Goal: Transaction & Acquisition: Book appointment/travel/reservation

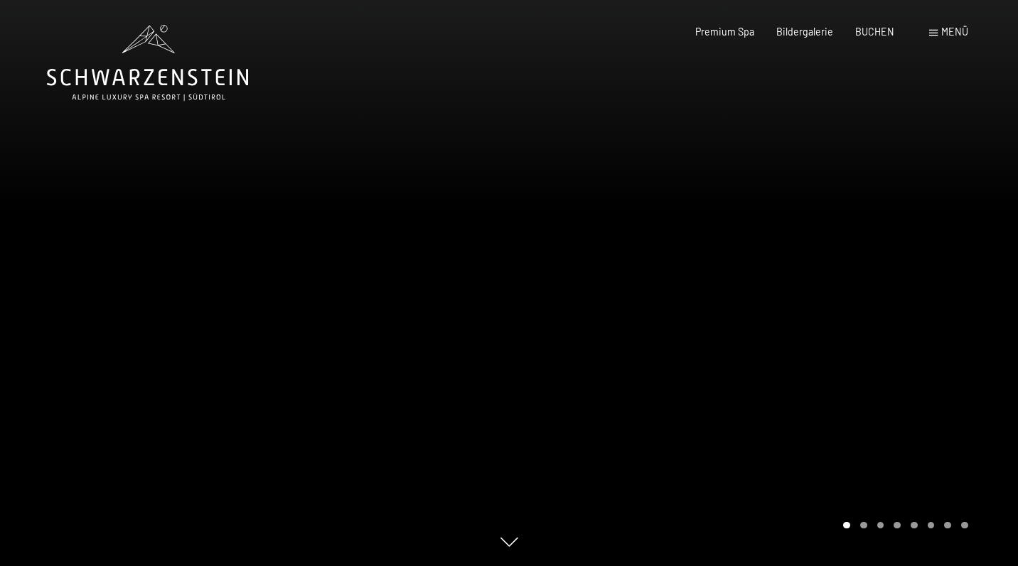
click at [961, 32] on span "Menü" at bounding box center [954, 32] width 27 height 12
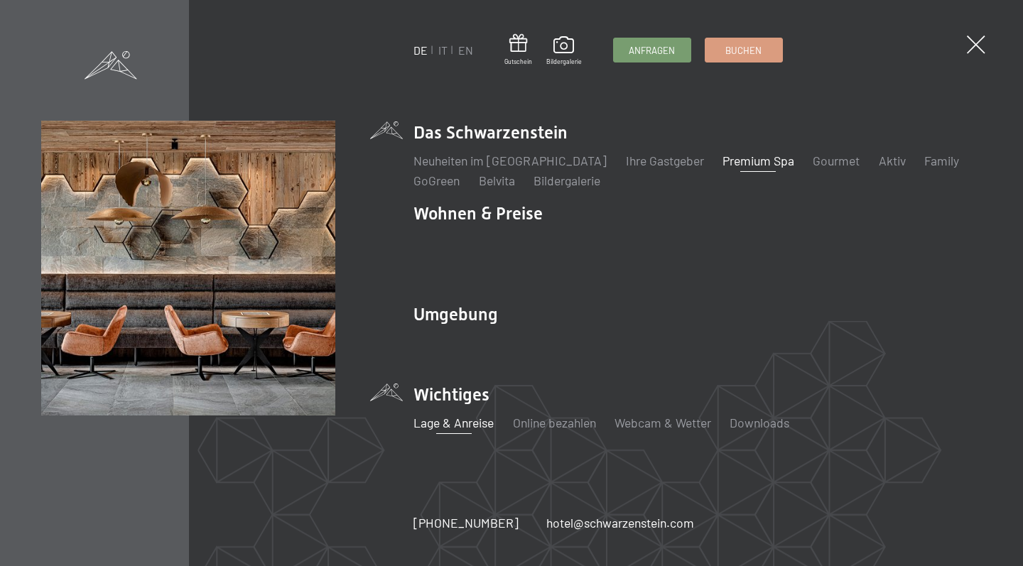
click at [475, 415] on link "Lage & Anreise" at bounding box center [454, 423] width 80 height 16
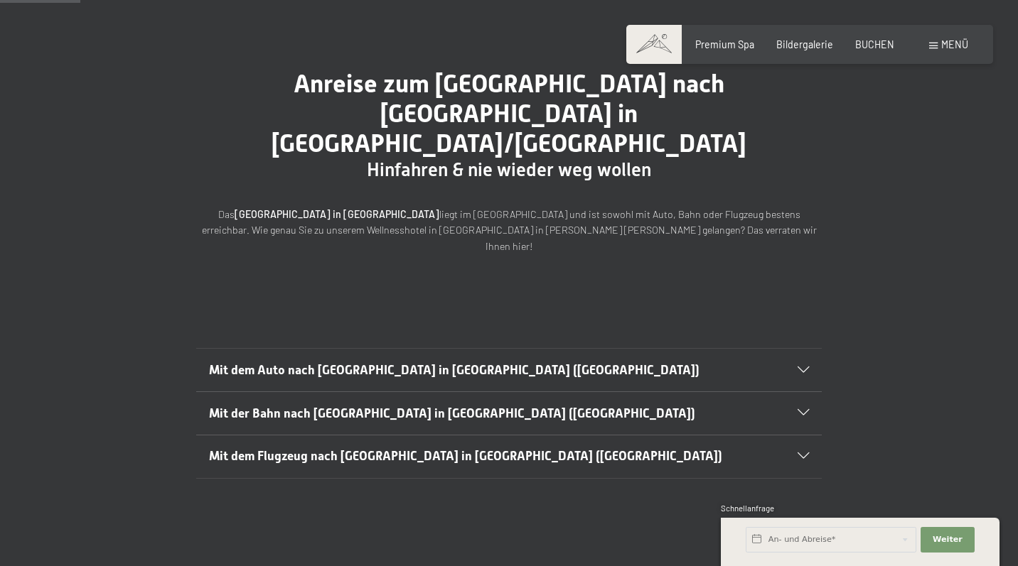
click at [372, 407] on span "Mit der Bahn nach Luttach in Südtirol (Italien)" at bounding box center [452, 414] width 486 height 14
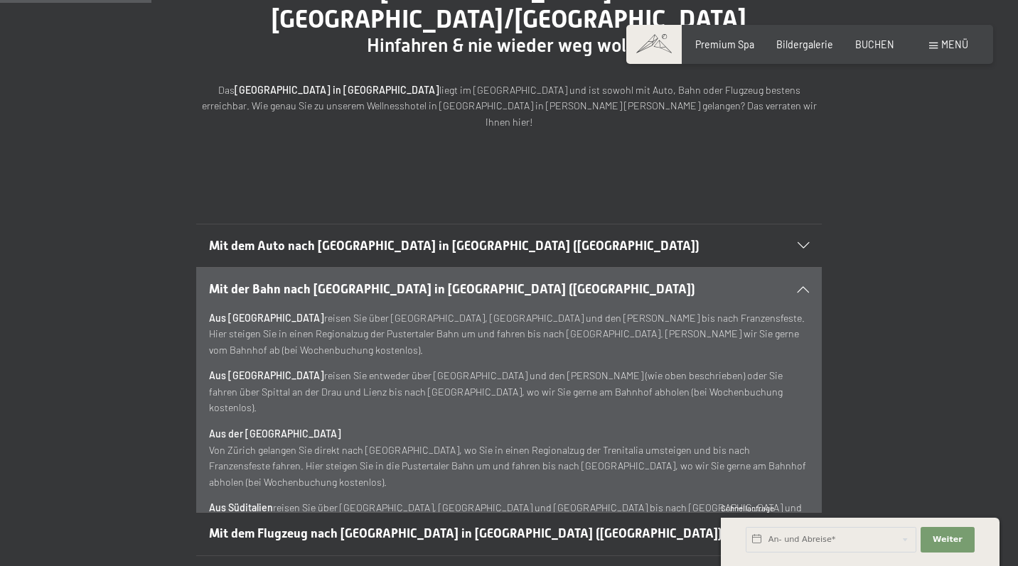
scroll to position [229, 0]
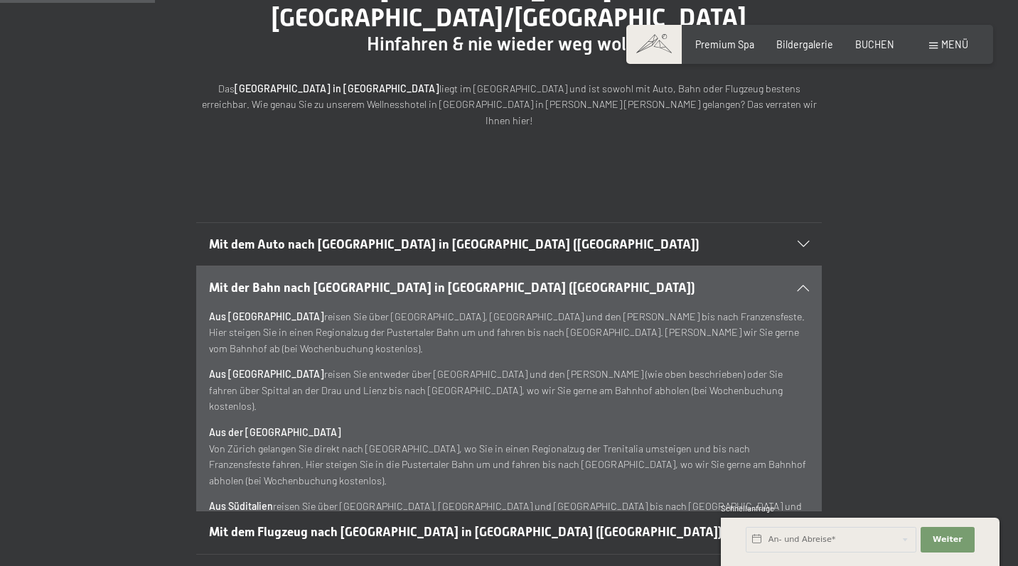
click at [807, 284] on icon at bounding box center [802, 287] width 11 height 6
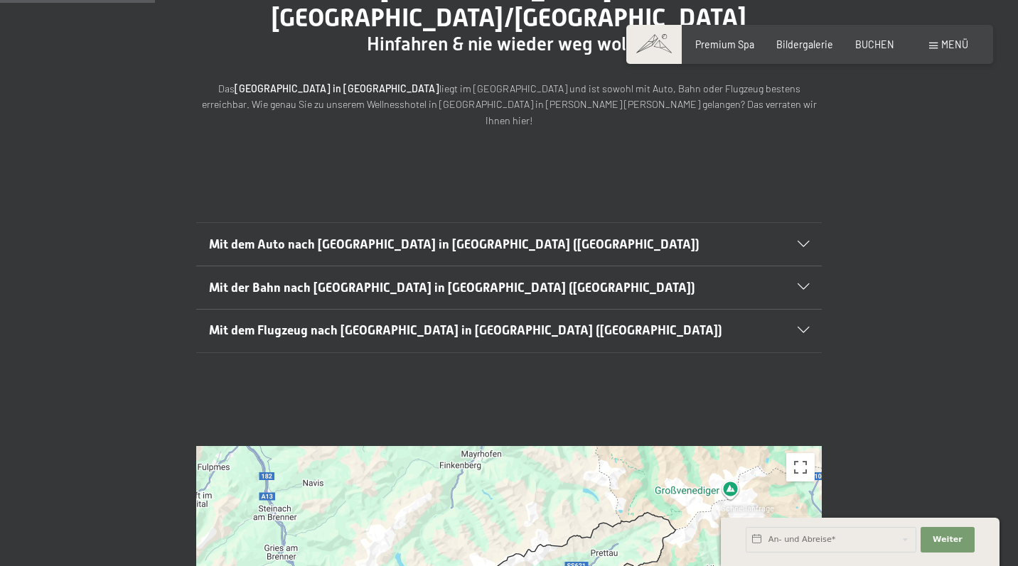
click at [558, 322] on h2 "Mit dem Flugzeug nach Luttach in Südtirol (Italien)" at bounding box center [479, 331] width 540 height 18
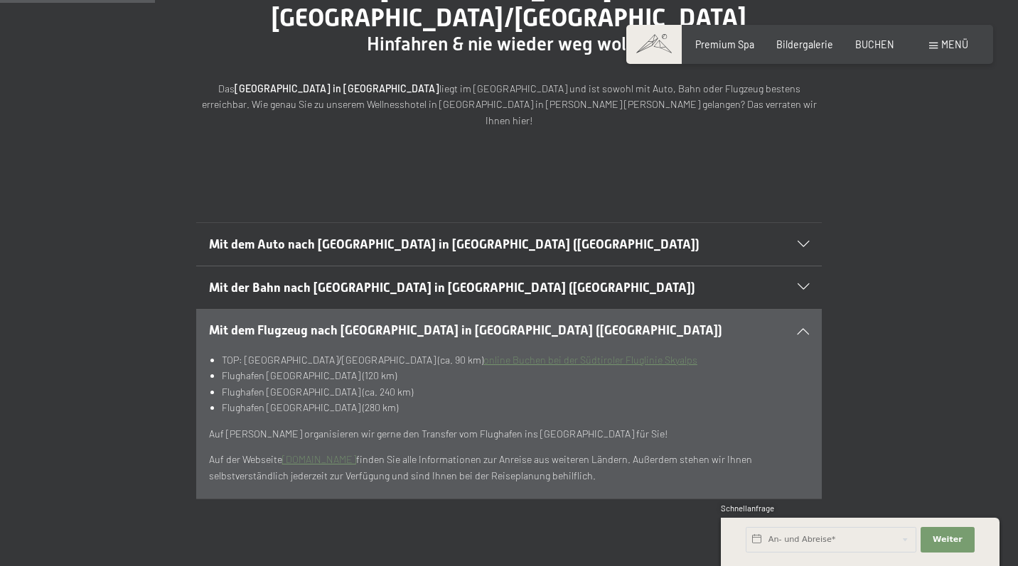
click at [529, 354] on link "online Buchen bei der Südtiroler Fluglinie Skyalps" at bounding box center [590, 360] width 214 height 12
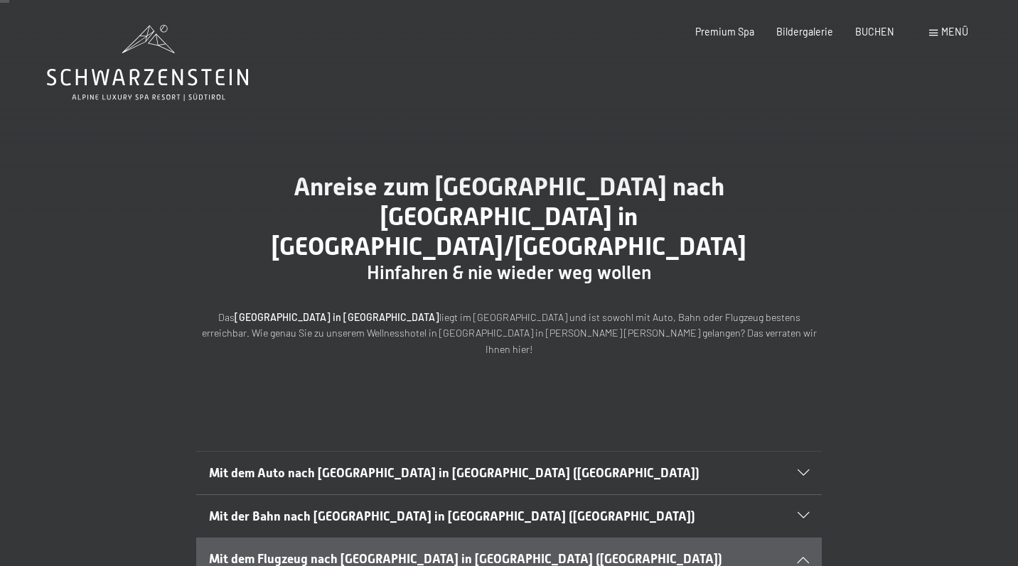
scroll to position [0, 0]
click at [733, 32] on span "Premium Spa" at bounding box center [724, 29] width 59 height 12
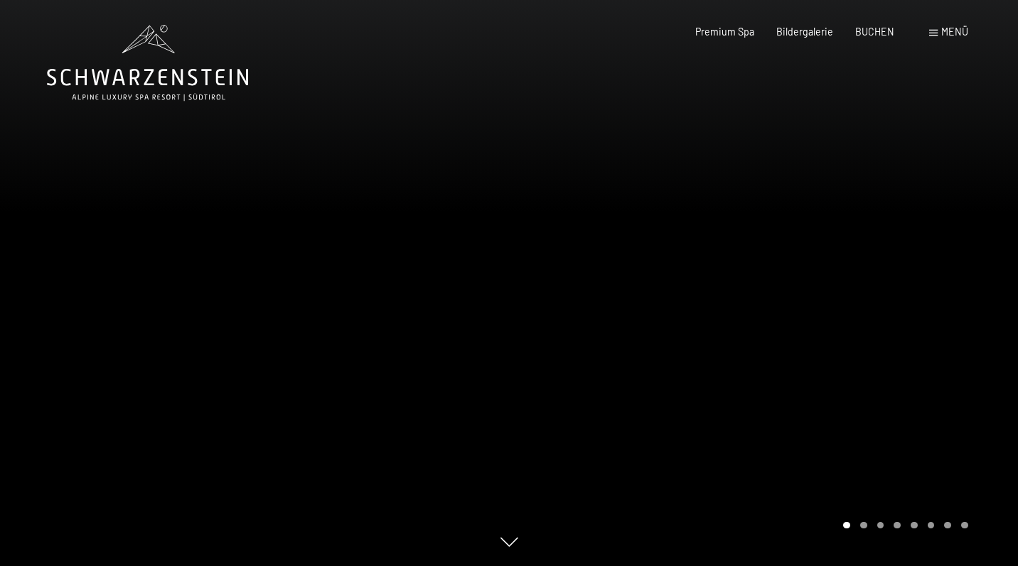
click at [752, 316] on div at bounding box center [763, 283] width 509 height 566
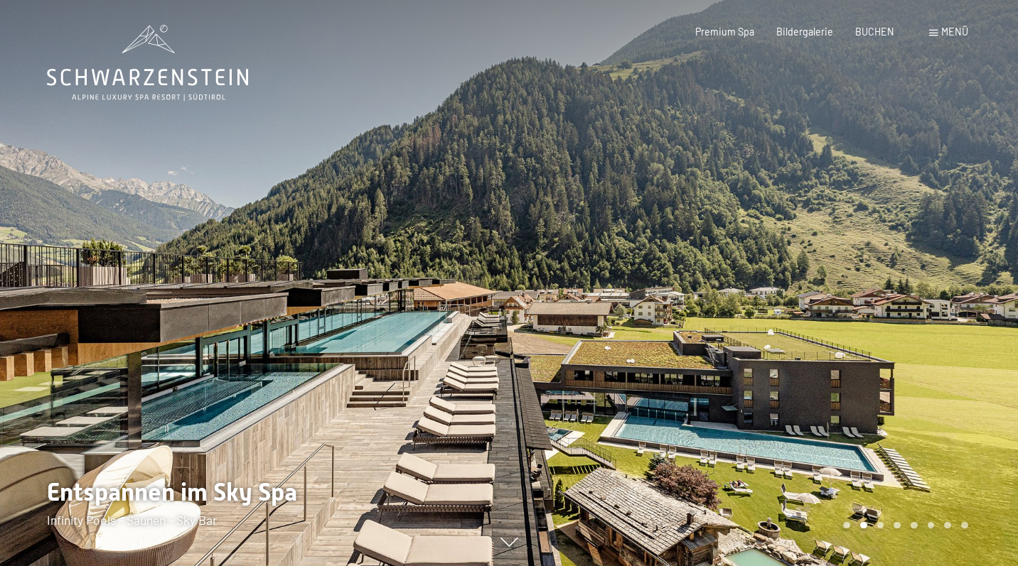
click at [752, 316] on div at bounding box center [763, 283] width 509 height 566
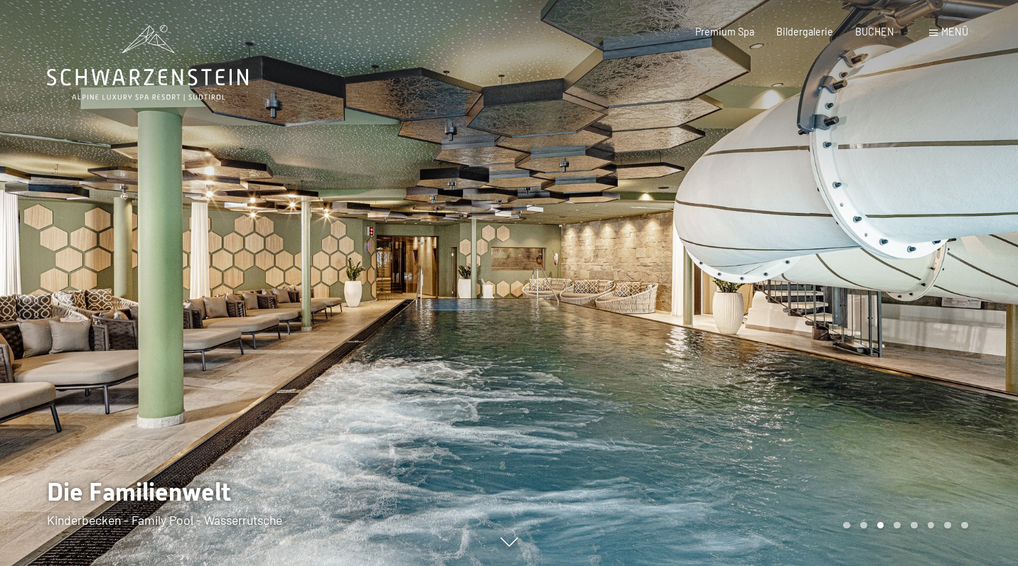
click at [752, 316] on div at bounding box center [763, 283] width 509 height 566
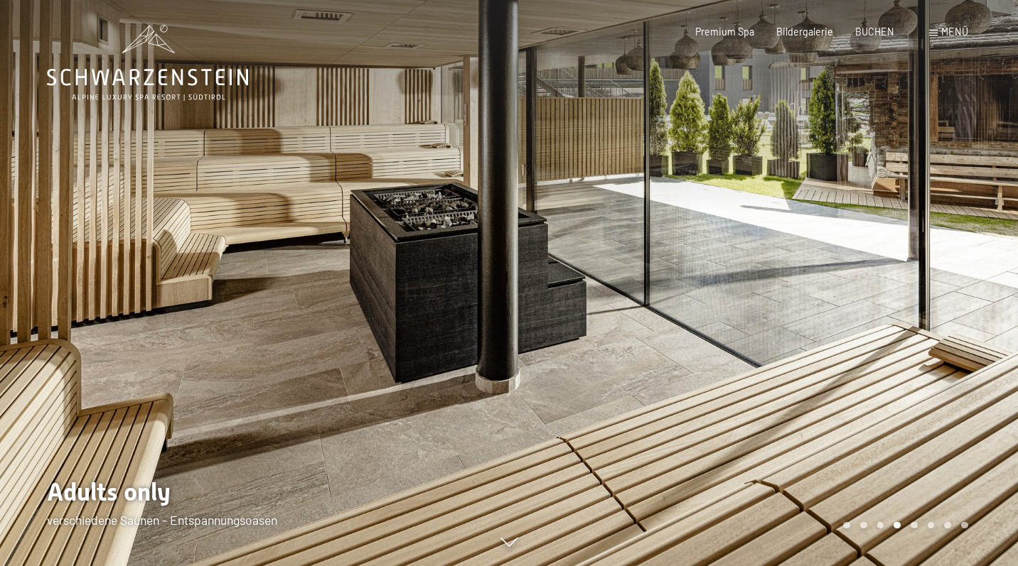
click at [752, 316] on div at bounding box center [763, 283] width 509 height 566
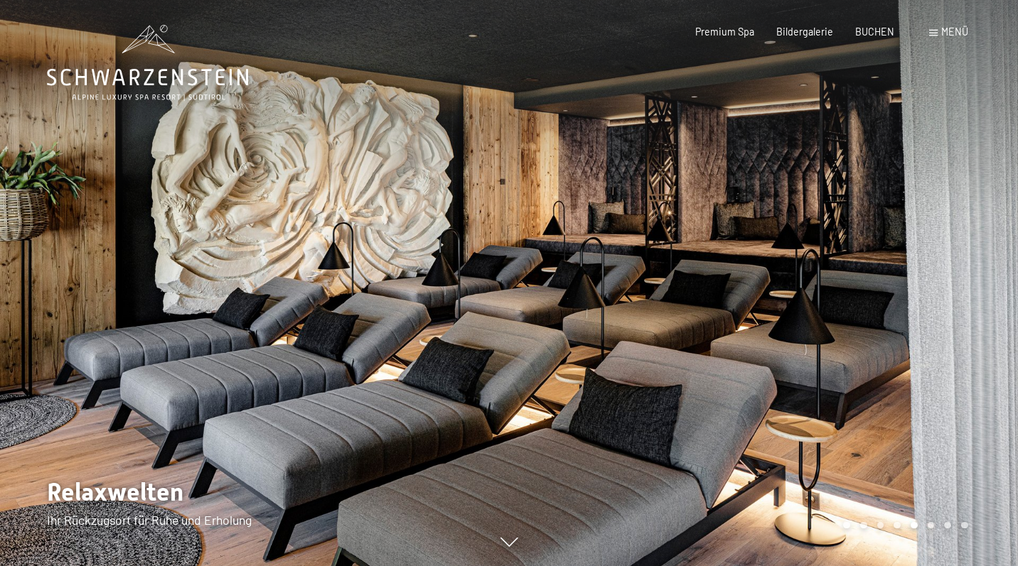
click at [752, 316] on div at bounding box center [763, 283] width 509 height 566
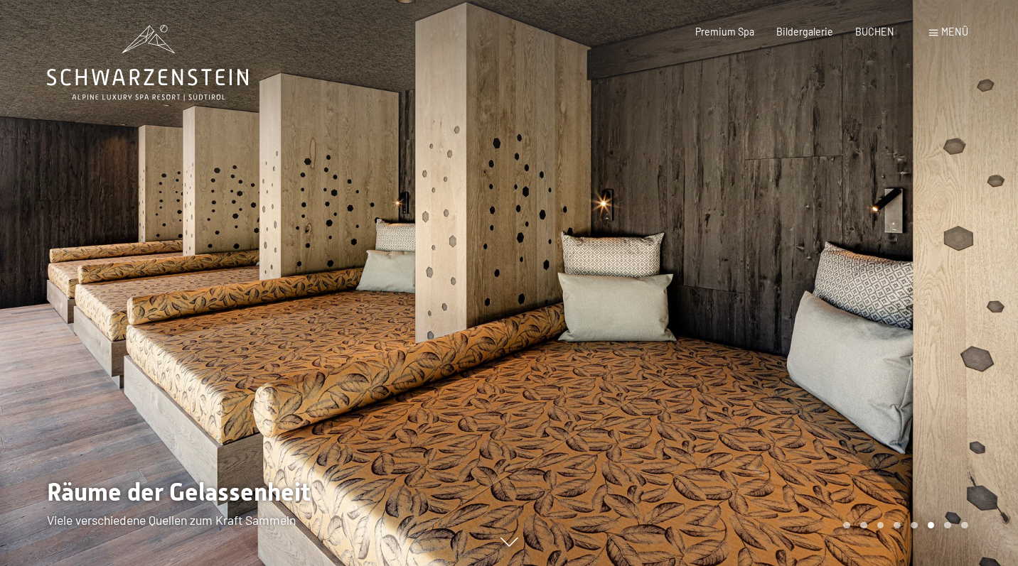
click at [752, 316] on div at bounding box center [763, 283] width 509 height 566
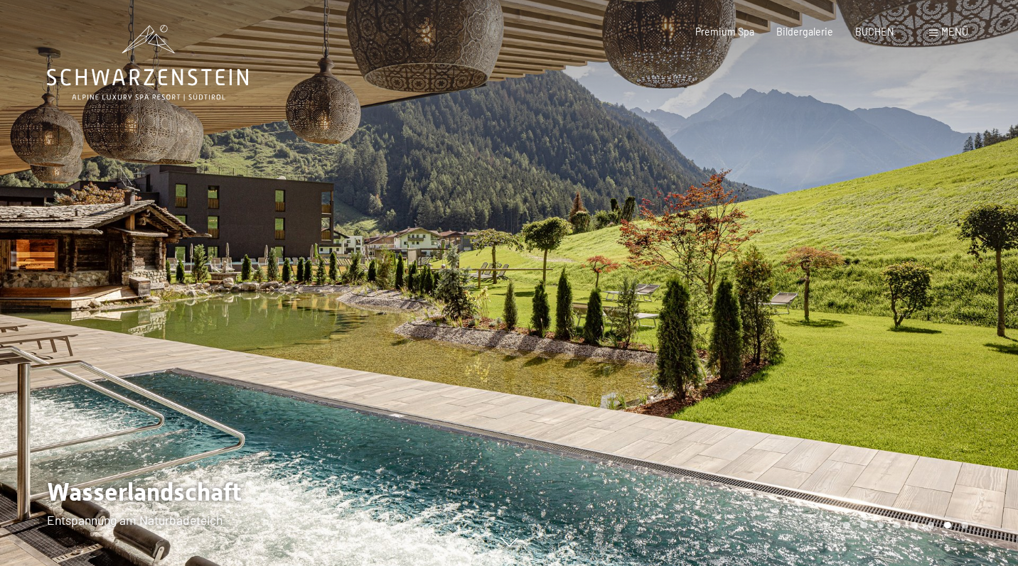
click at [752, 316] on div at bounding box center [763, 283] width 509 height 566
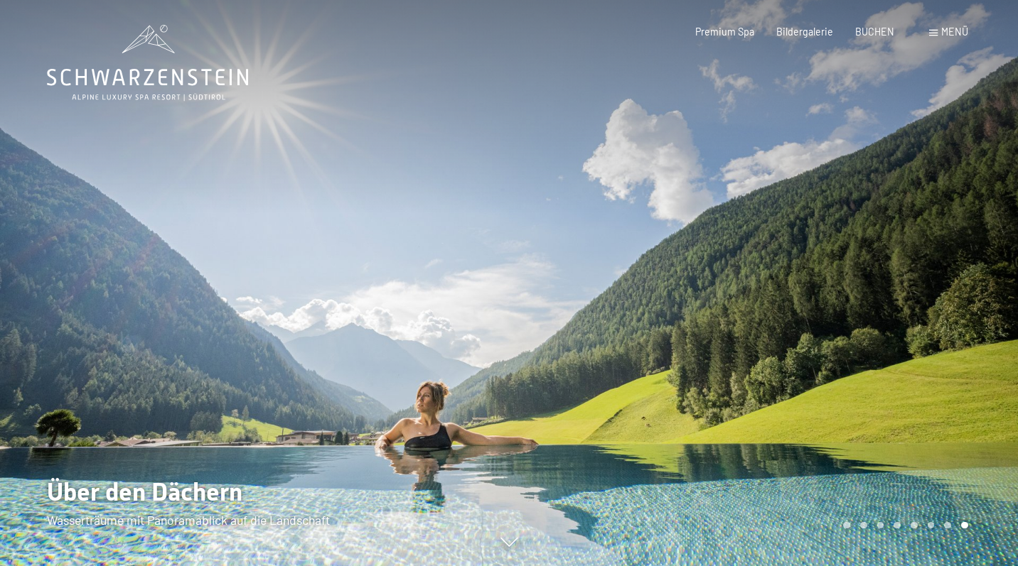
click at [752, 316] on div at bounding box center [763, 283] width 509 height 566
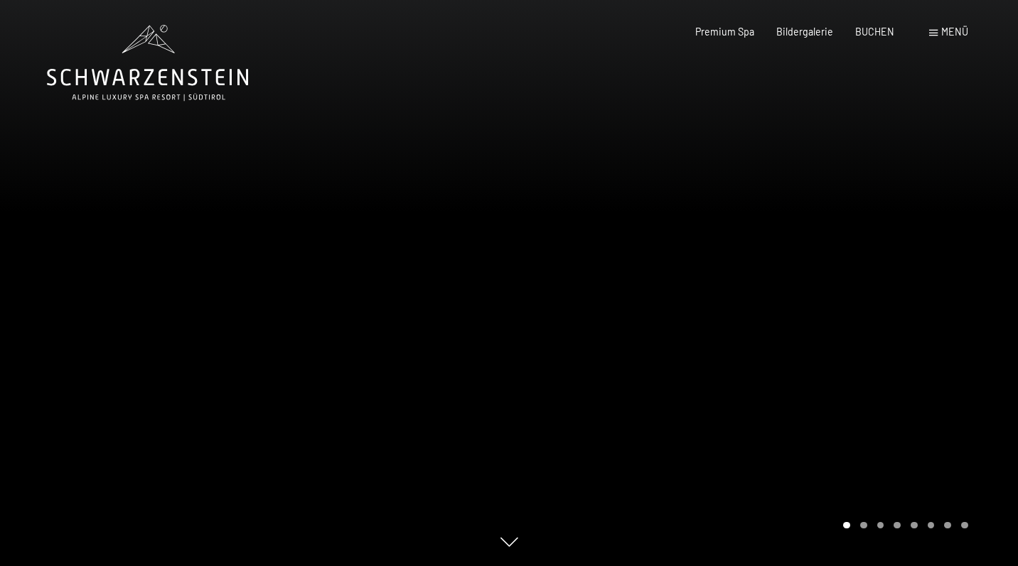
click at [752, 316] on div at bounding box center [763, 283] width 509 height 566
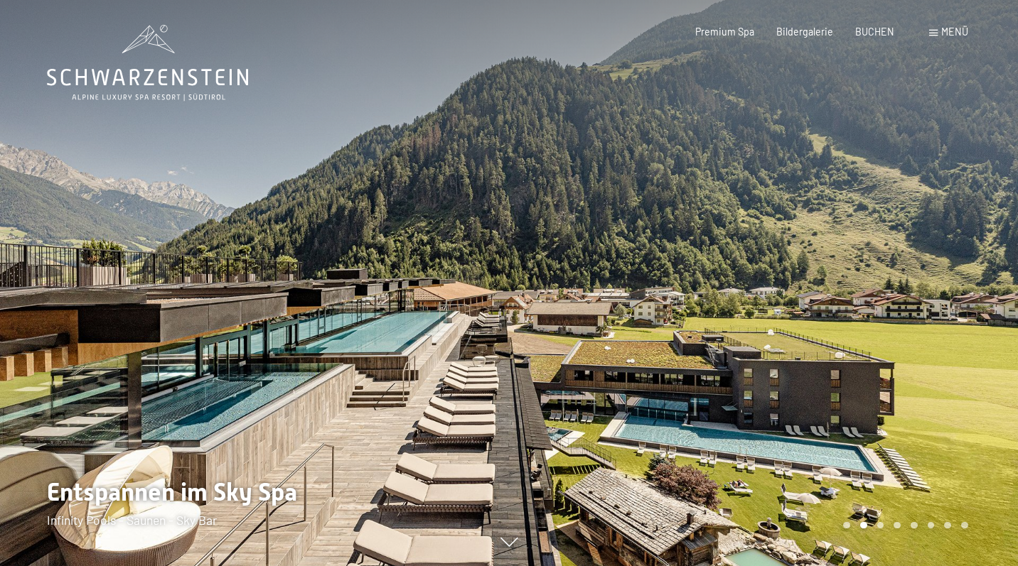
click at [752, 316] on div at bounding box center [763, 283] width 509 height 566
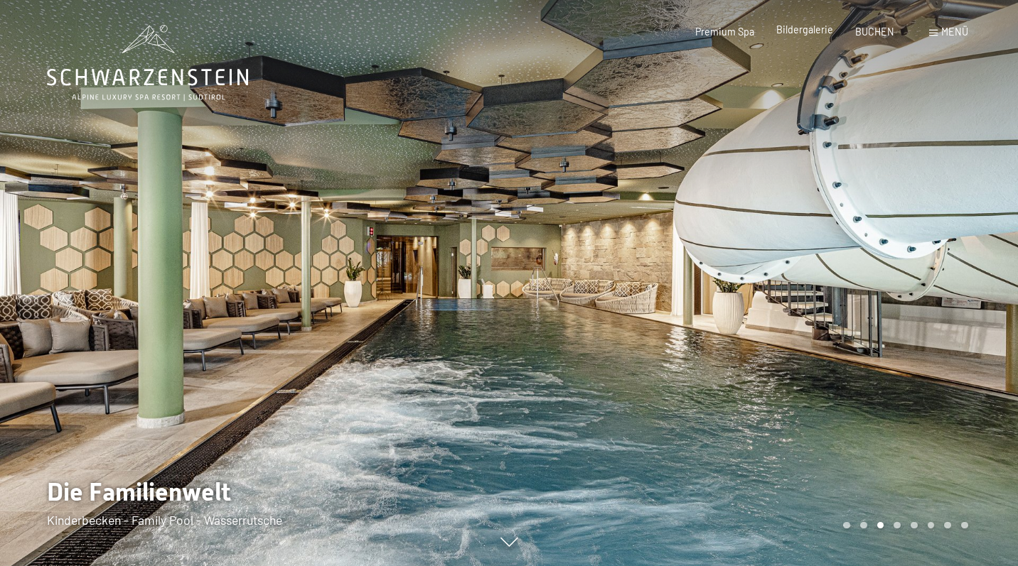
click at [812, 33] on span "Bildergalerie" at bounding box center [804, 29] width 57 height 12
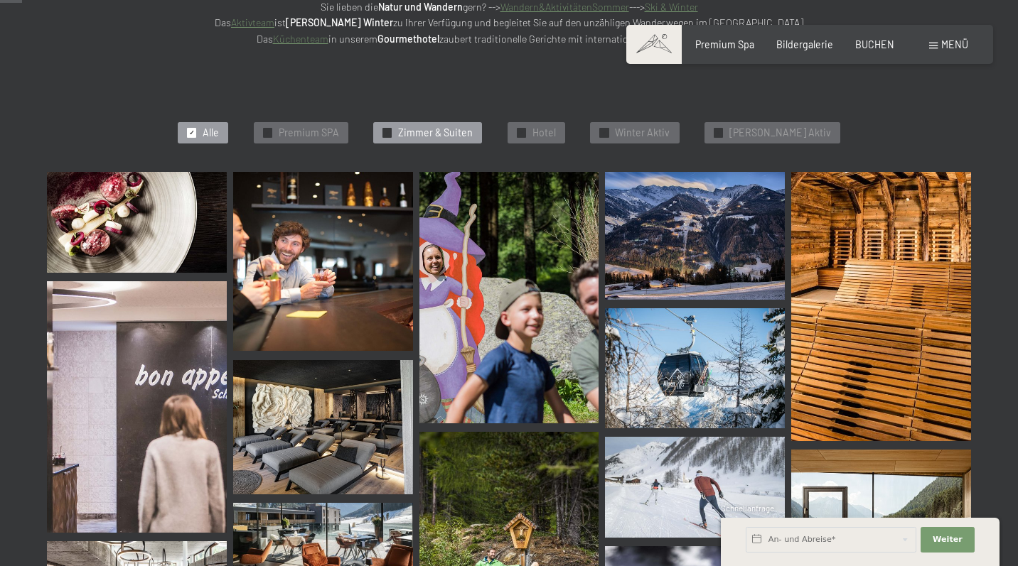
click at [448, 130] on span "Zimmer & Suiten" at bounding box center [435, 133] width 75 height 14
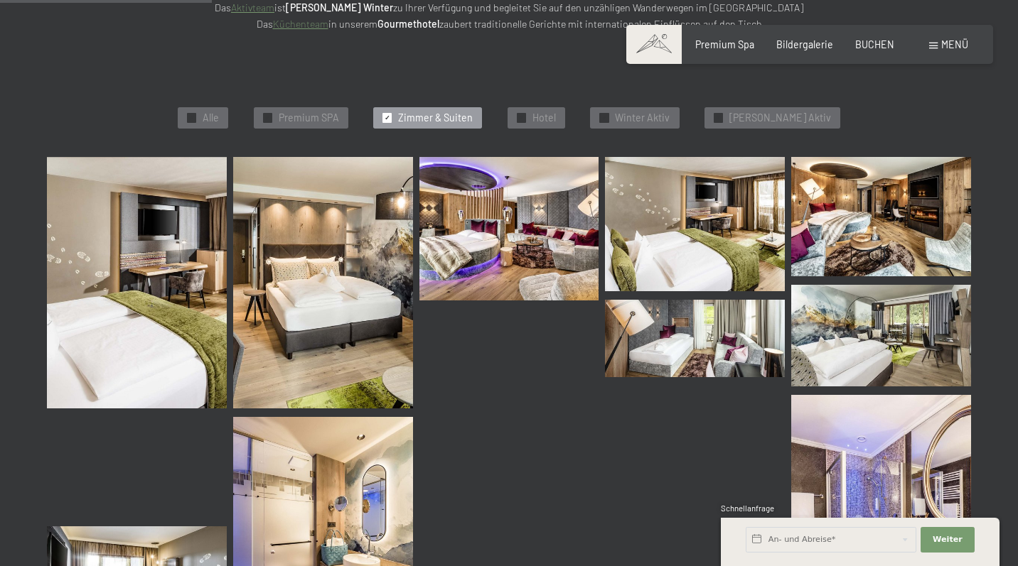
scroll to position [326, 0]
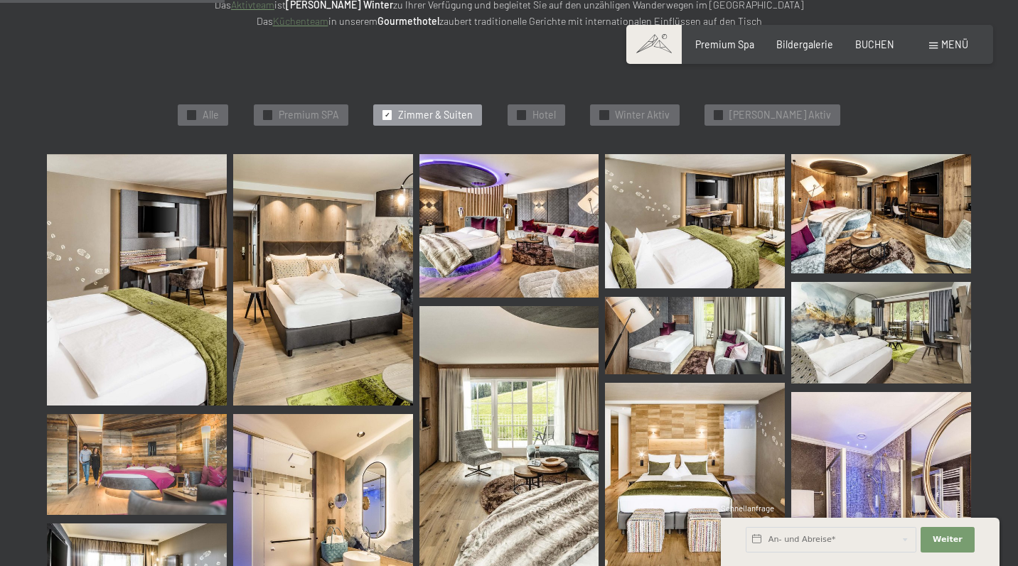
click at [891, 208] on img at bounding box center [881, 214] width 180 height 120
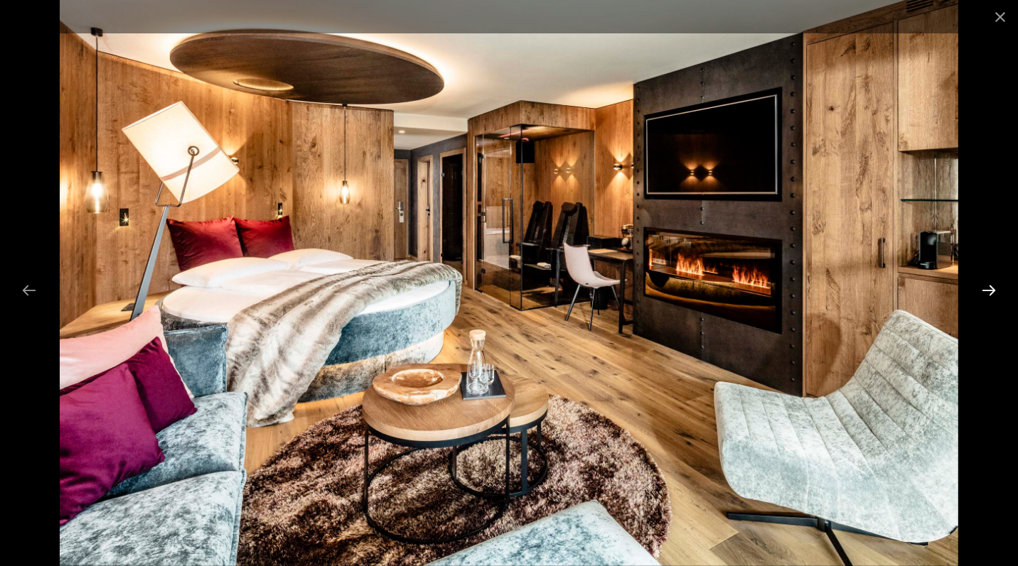
click at [991, 293] on button "Next slide" at bounding box center [989, 290] width 30 height 28
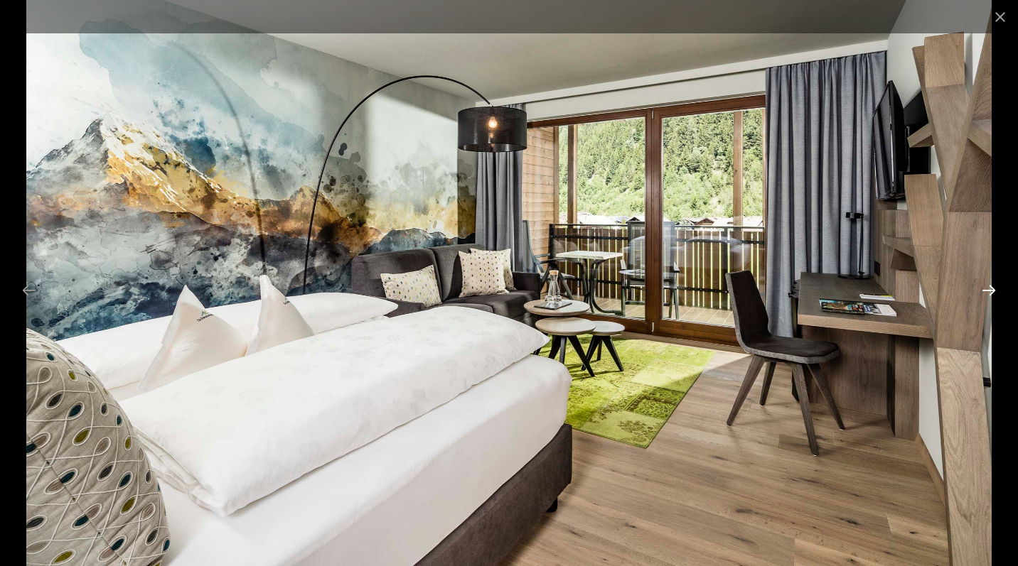
click at [991, 293] on button "Next slide" at bounding box center [989, 290] width 30 height 28
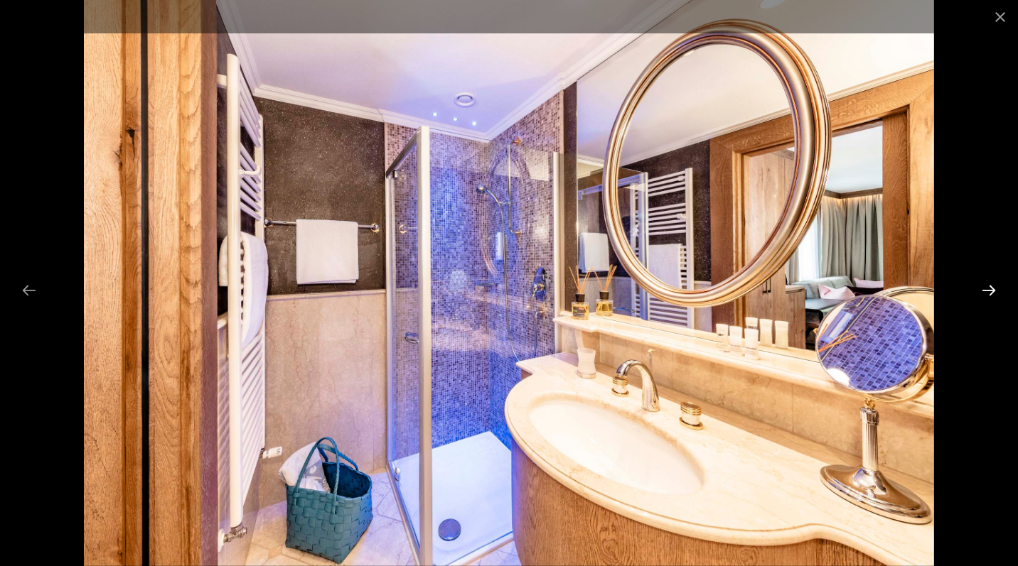
click at [991, 293] on button "Next slide" at bounding box center [989, 290] width 30 height 28
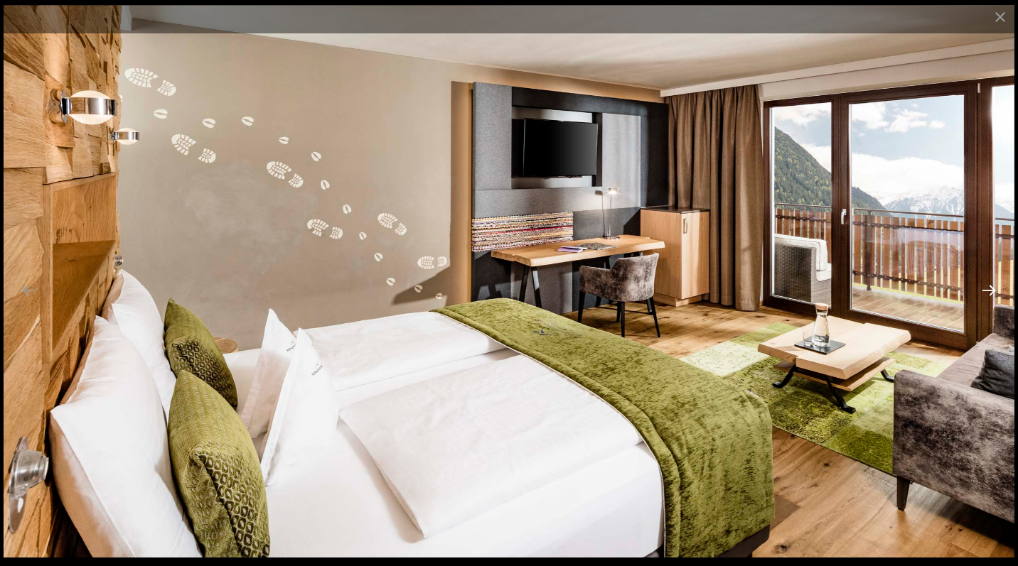
click at [991, 293] on button "Next slide" at bounding box center [989, 290] width 30 height 28
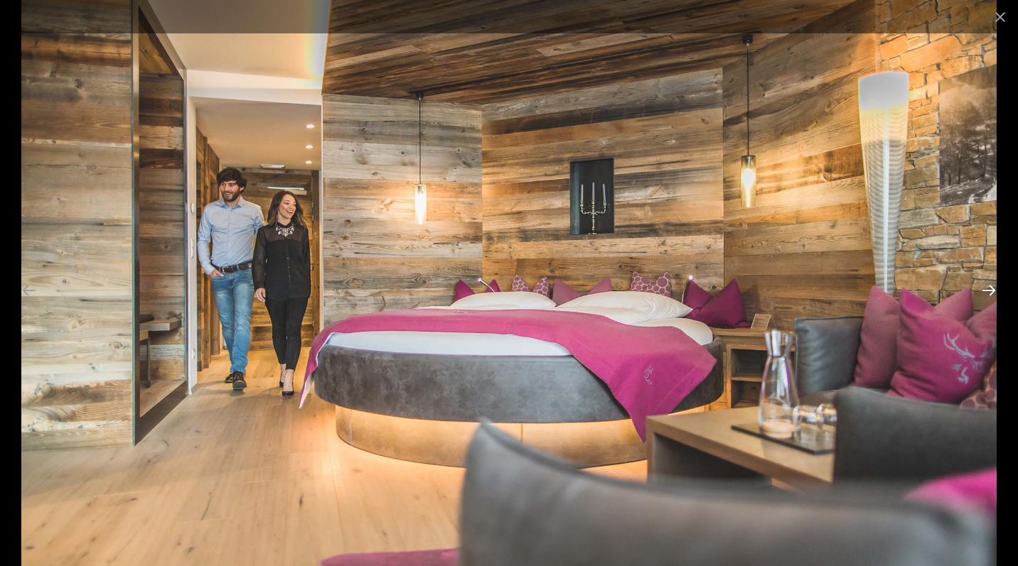
click at [991, 293] on button "Next slide" at bounding box center [989, 290] width 30 height 28
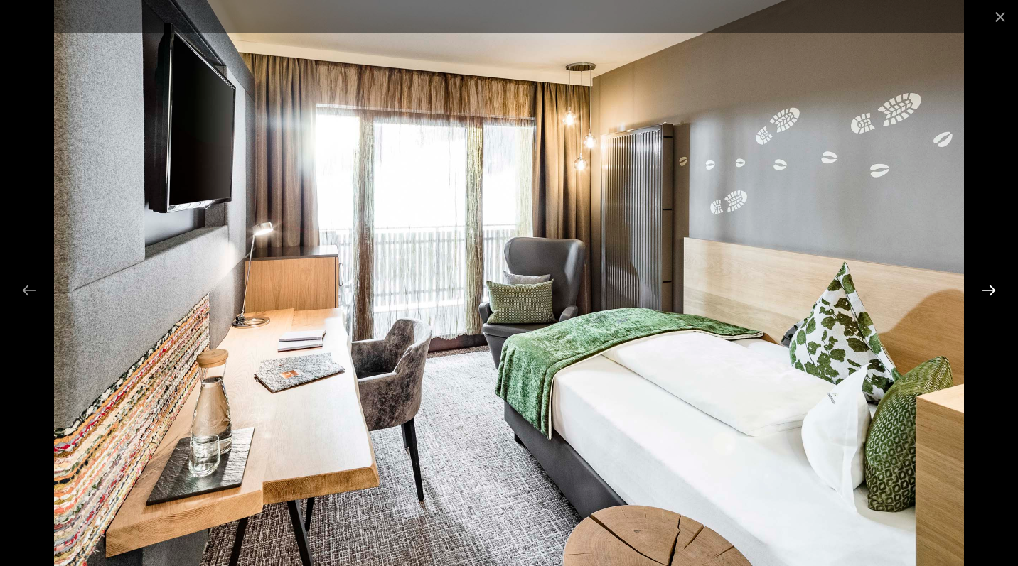
click at [991, 293] on button "Next slide" at bounding box center [989, 290] width 30 height 28
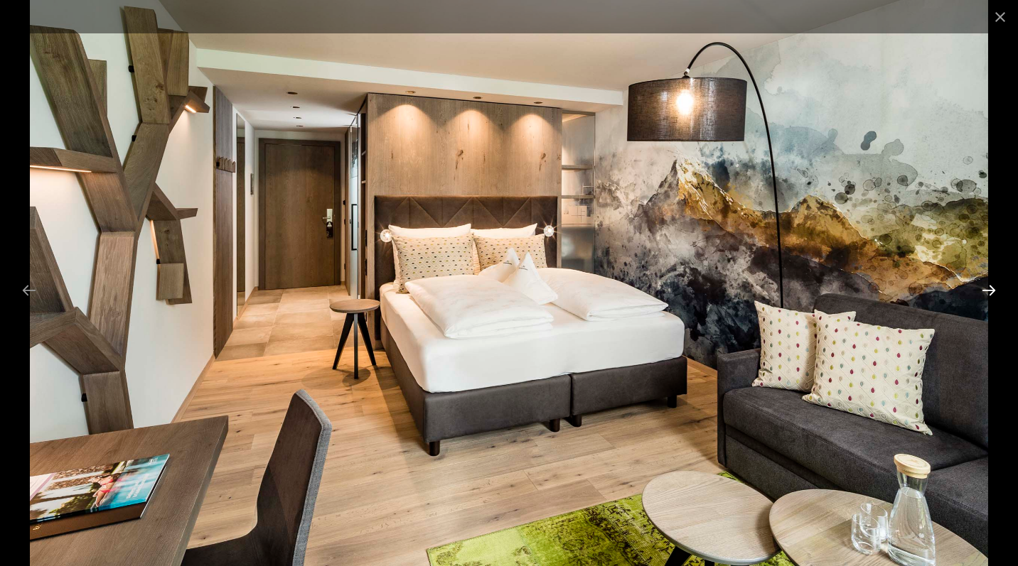
click at [991, 293] on button "Next slide" at bounding box center [989, 290] width 30 height 28
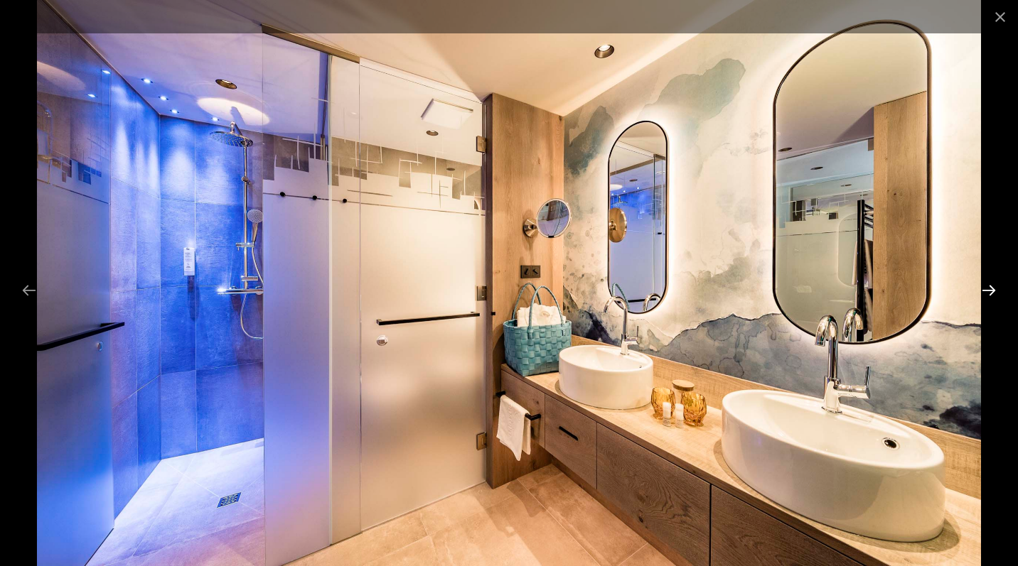
click at [991, 293] on button "Next slide" at bounding box center [989, 290] width 30 height 28
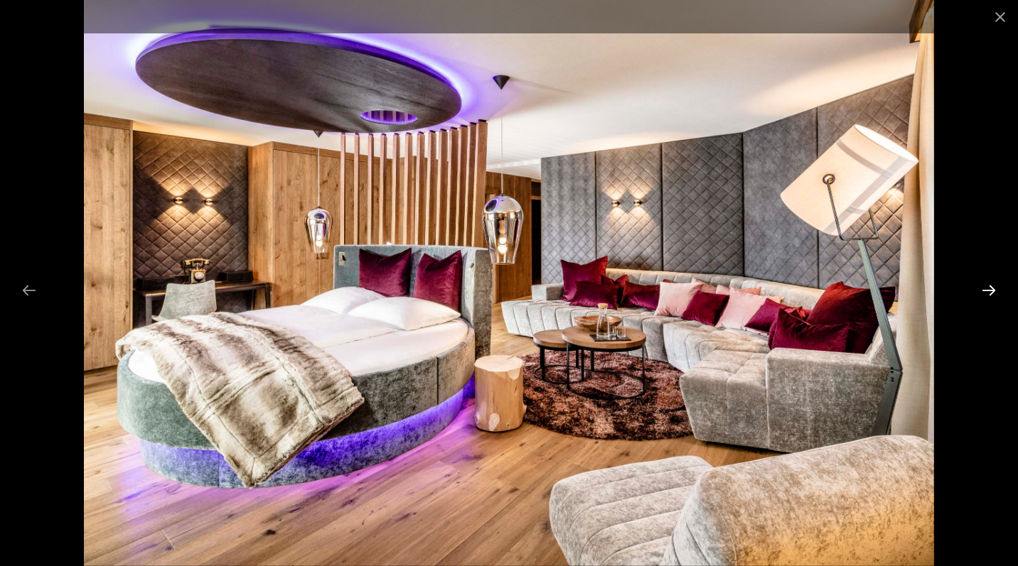
click at [991, 293] on button "Next slide" at bounding box center [989, 290] width 30 height 28
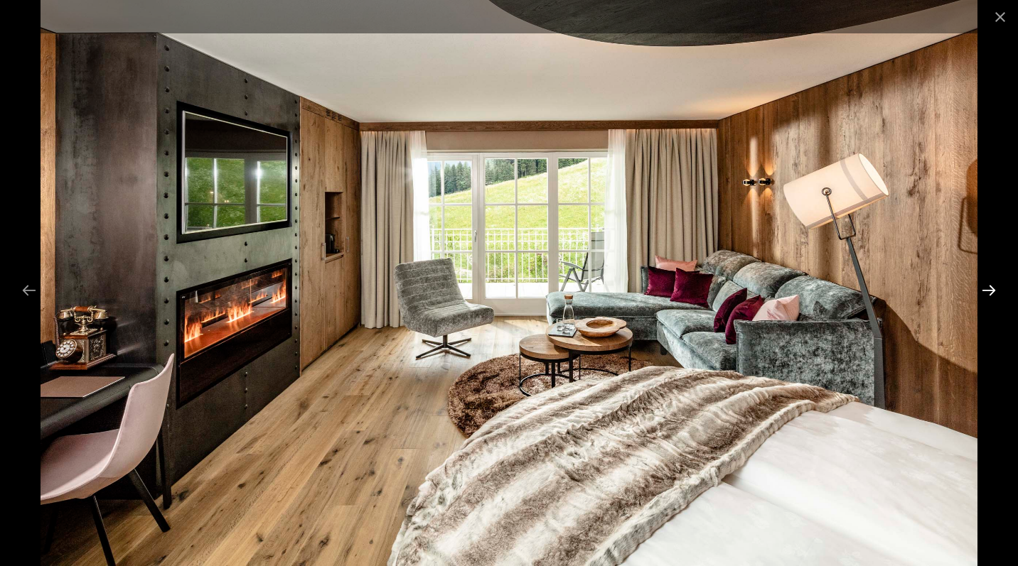
click at [991, 293] on button "Next slide" at bounding box center [989, 290] width 30 height 28
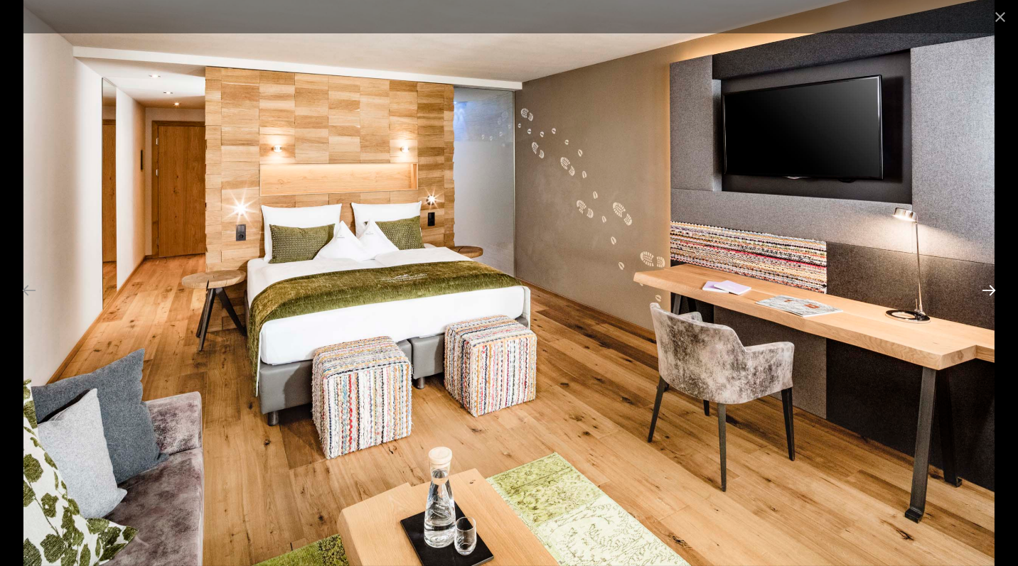
click at [991, 293] on button "Next slide" at bounding box center [989, 290] width 30 height 28
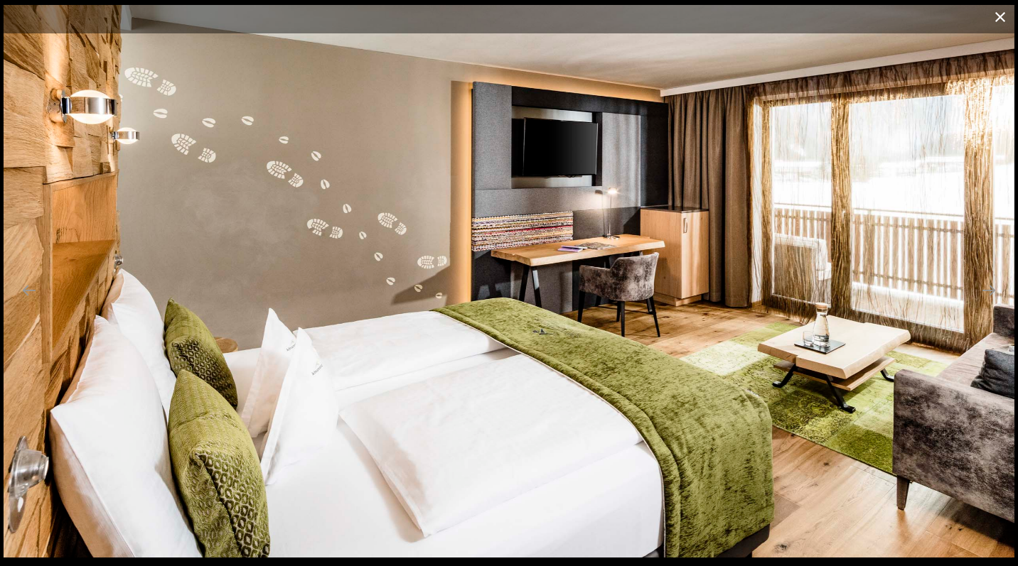
click at [1001, 26] on button "Close gallery" at bounding box center [1000, 16] width 36 height 33
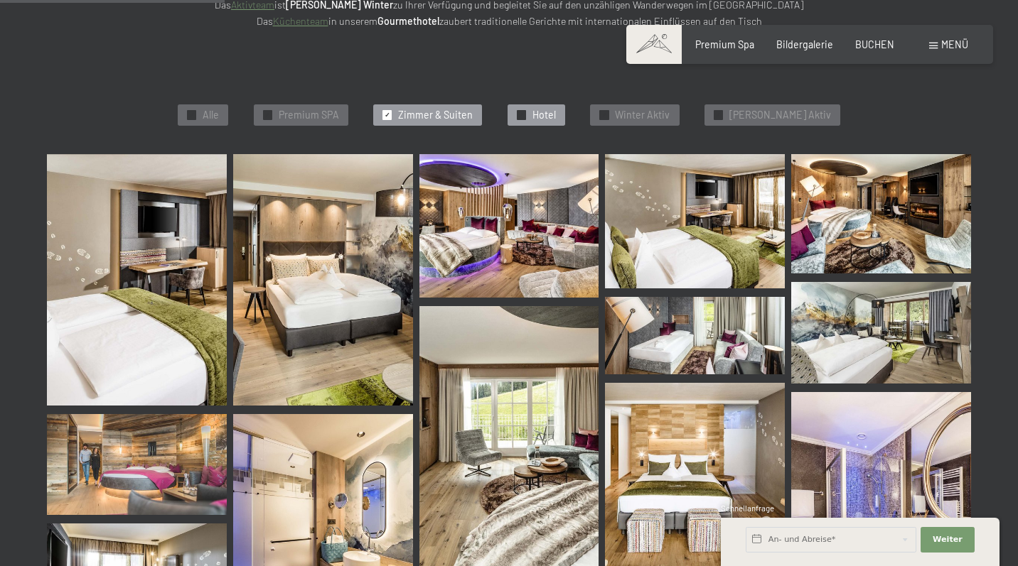
click at [554, 114] on span "Hotel" at bounding box center [543, 115] width 23 height 14
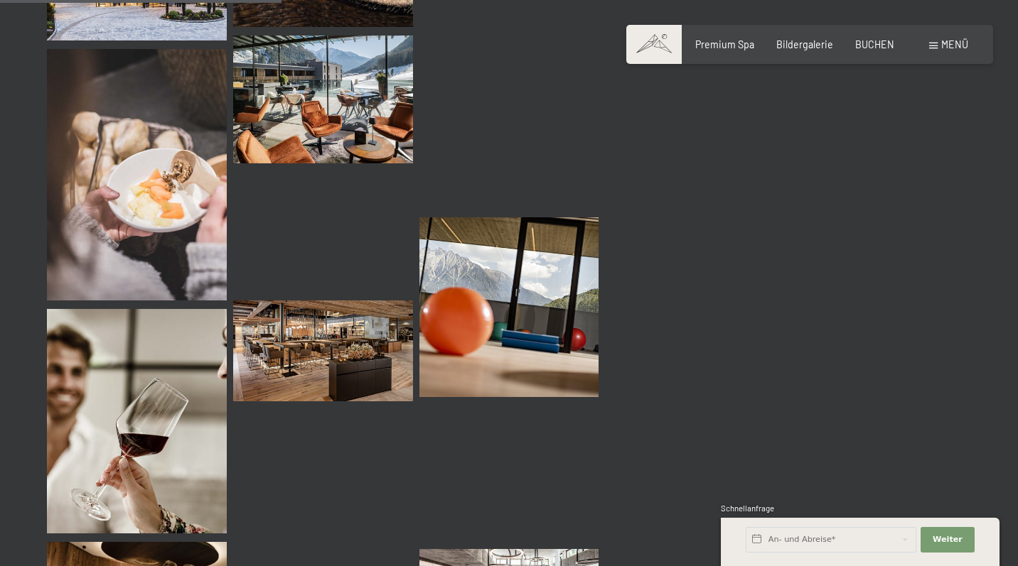
scroll to position [699, 0]
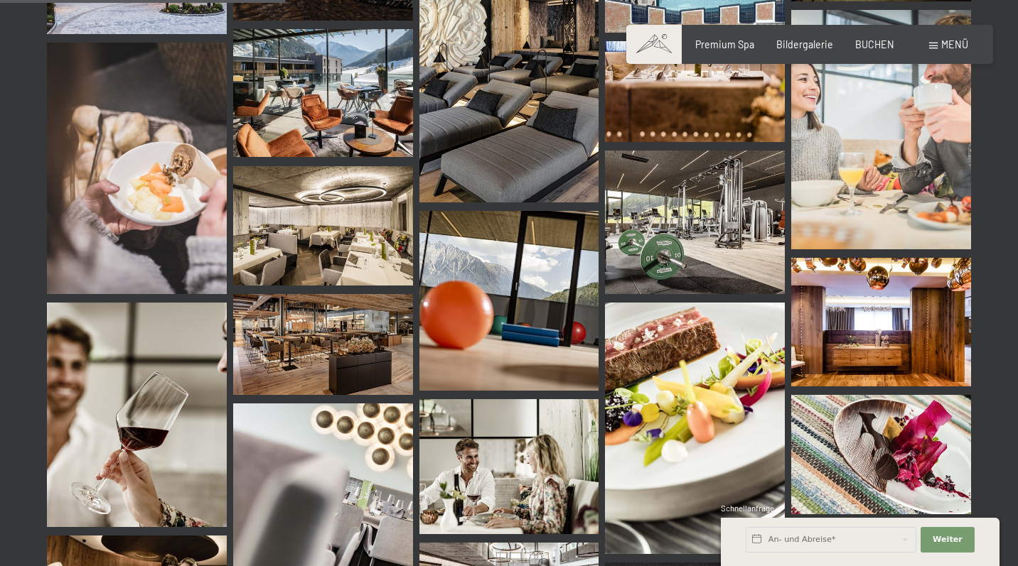
click at [702, 195] on img at bounding box center [695, 223] width 180 height 144
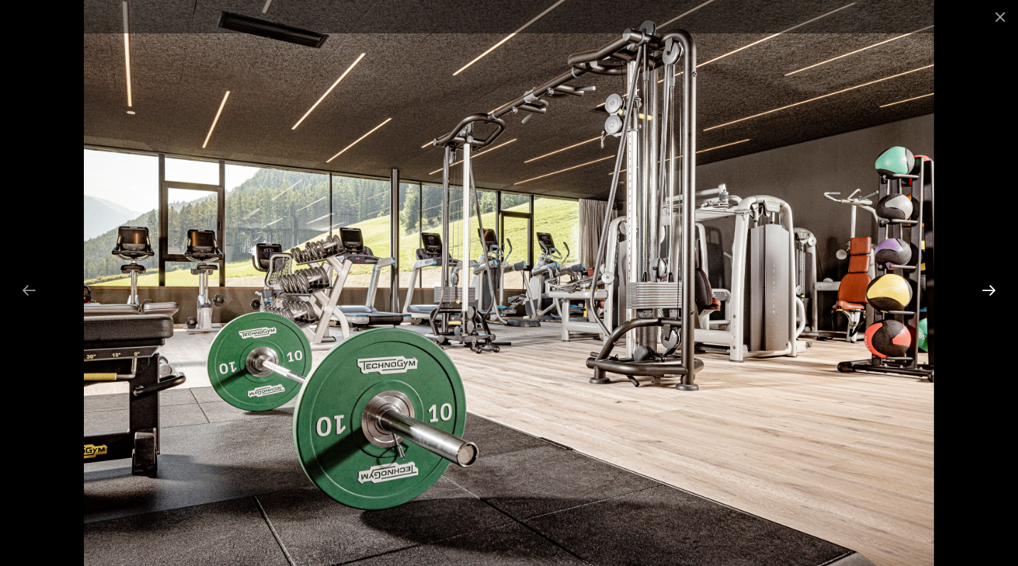
click at [986, 287] on button "Next slide" at bounding box center [989, 290] width 30 height 28
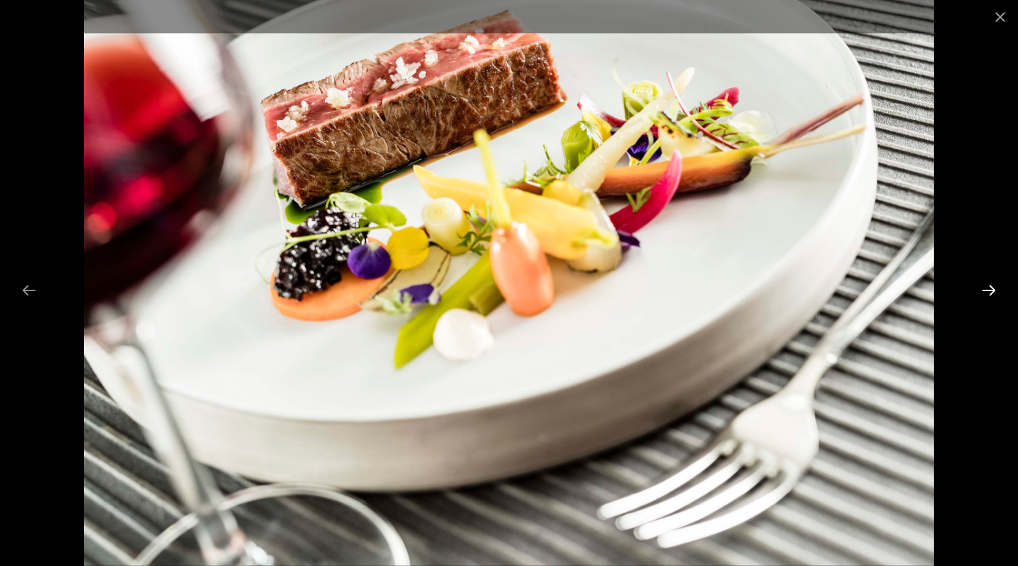
click at [986, 287] on button "Next slide" at bounding box center [989, 290] width 30 height 28
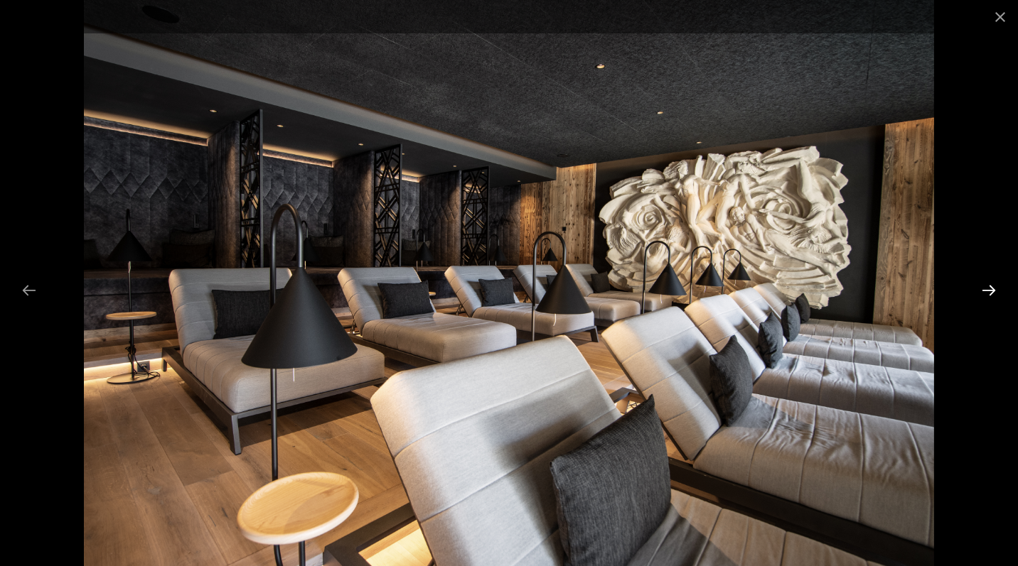
click at [984, 289] on button "Next slide" at bounding box center [989, 290] width 30 height 28
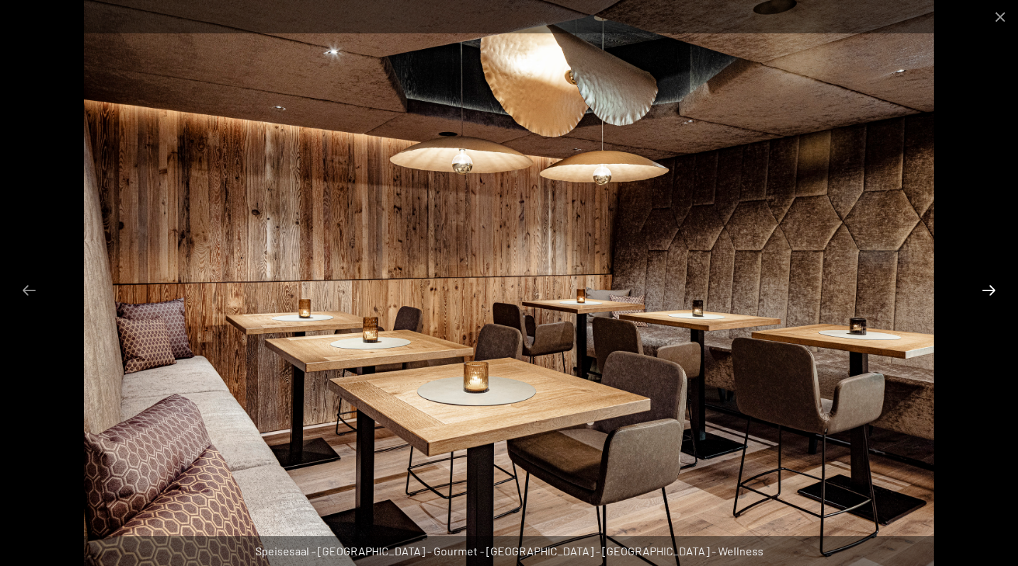
click at [990, 290] on button "Next slide" at bounding box center [989, 290] width 30 height 28
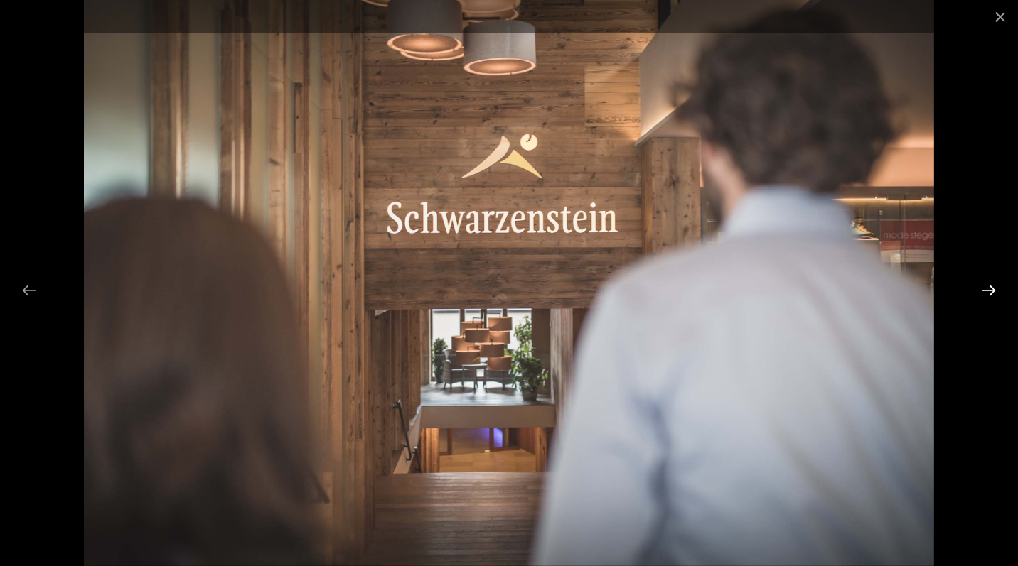
click at [990, 290] on button "Next slide" at bounding box center [989, 290] width 30 height 28
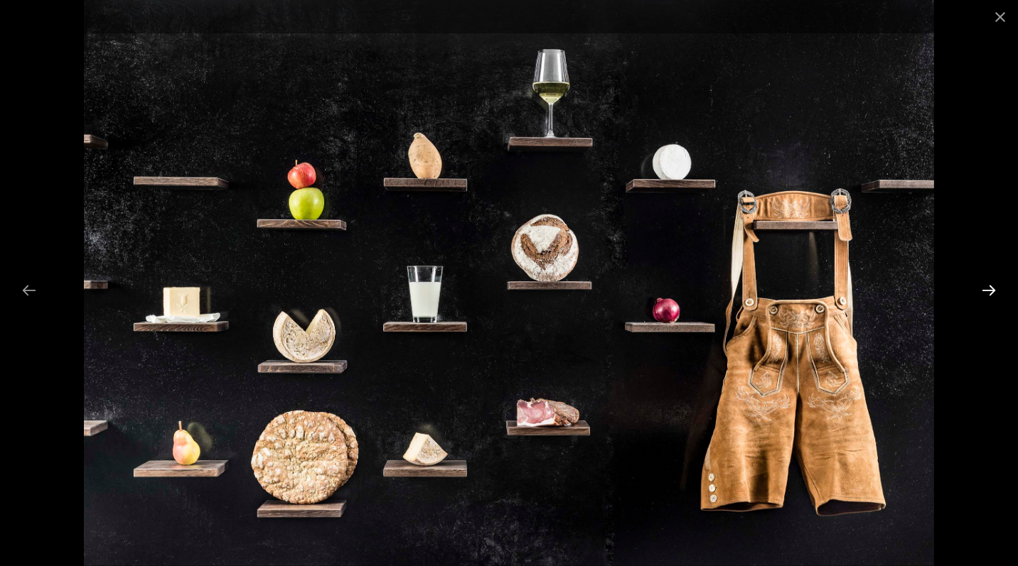
click at [990, 290] on button "Next slide" at bounding box center [989, 290] width 30 height 28
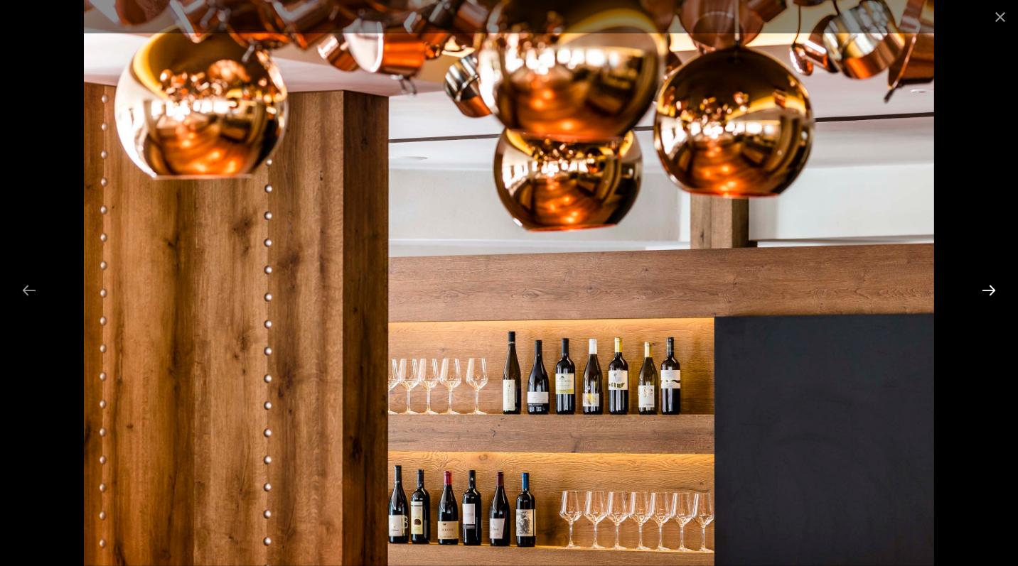
click at [990, 290] on button "Next slide" at bounding box center [989, 290] width 30 height 28
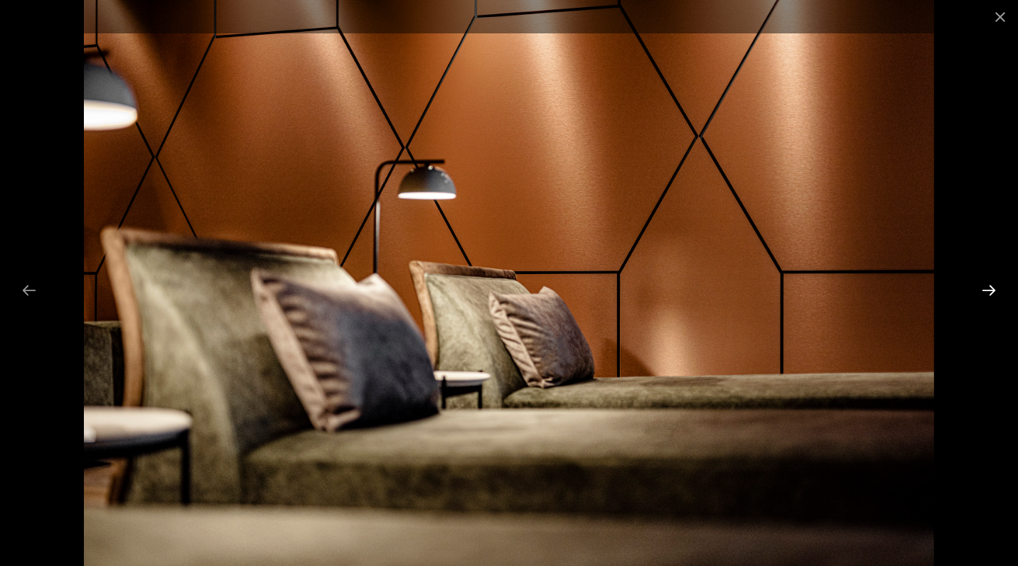
click at [990, 290] on button "Next slide" at bounding box center [989, 290] width 30 height 28
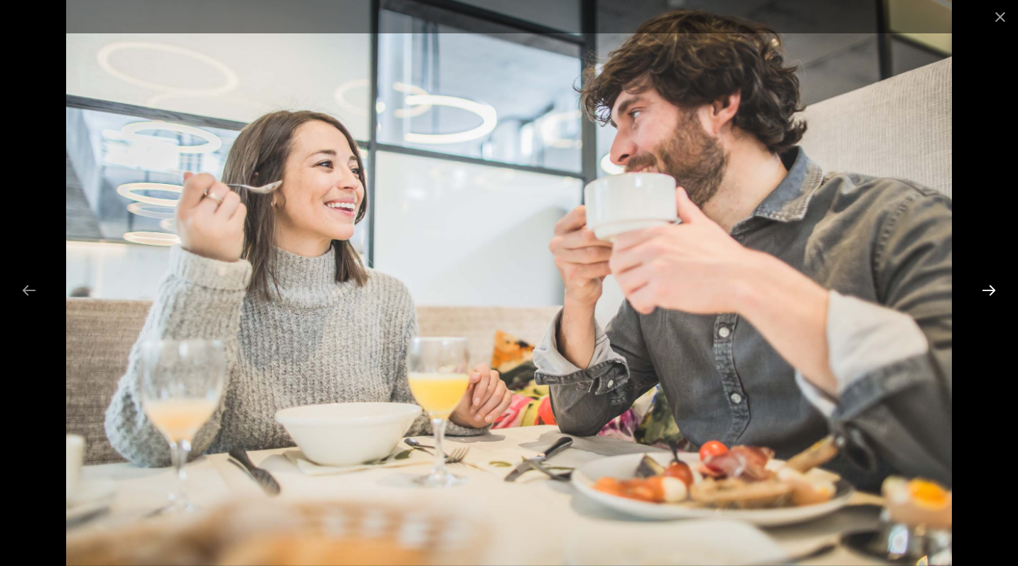
click at [990, 290] on button "Next slide" at bounding box center [989, 290] width 30 height 28
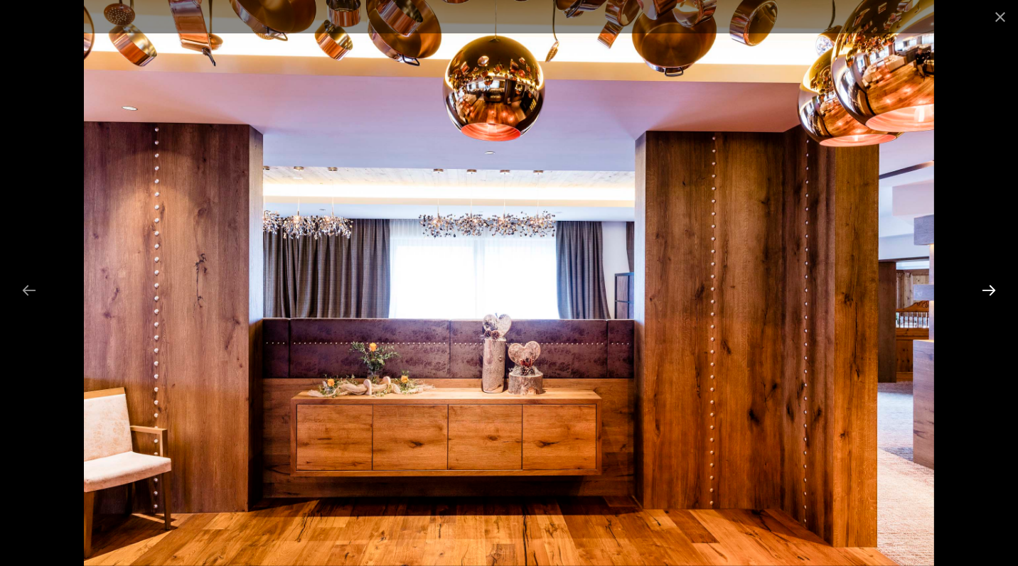
click at [990, 290] on button "Next slide" at bounding box center [989, 290] width 30 height 28
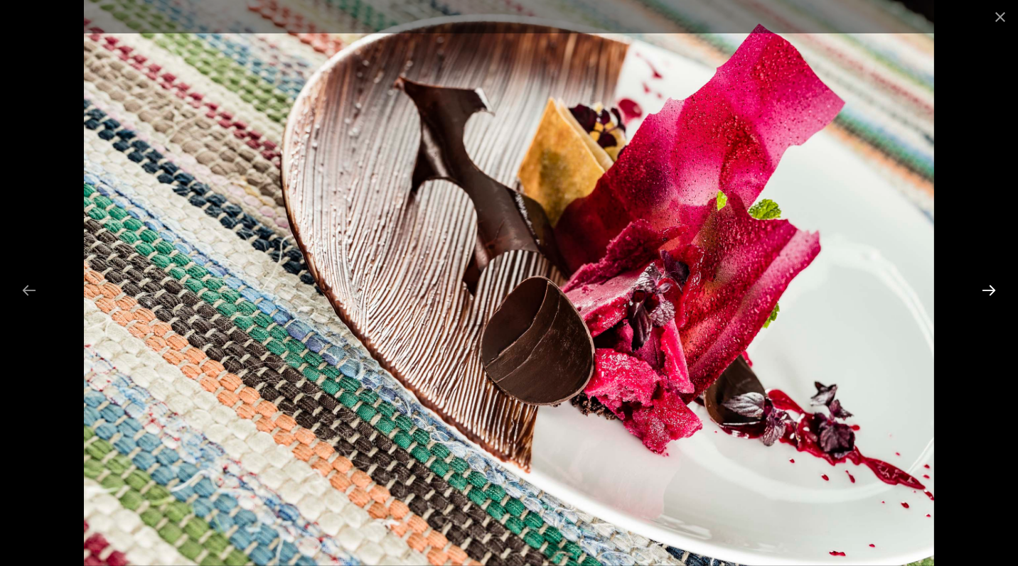
click at [990, 290] on button "Next slide" at bounding box center [989, 290] width 30 height 28
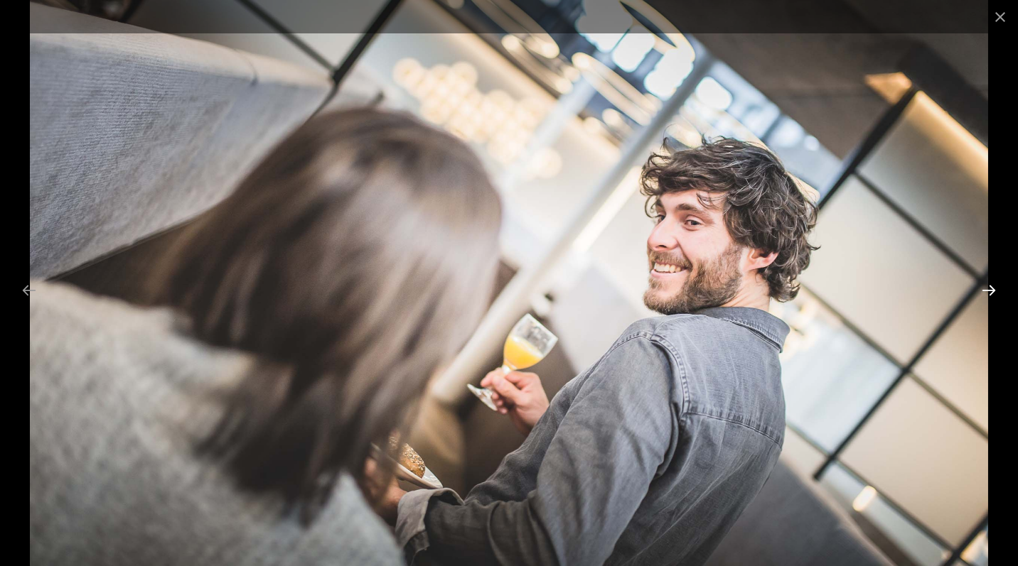
click at [990, 290] on button "Next slide" at bounding box center [989, 290] width 30 height 28
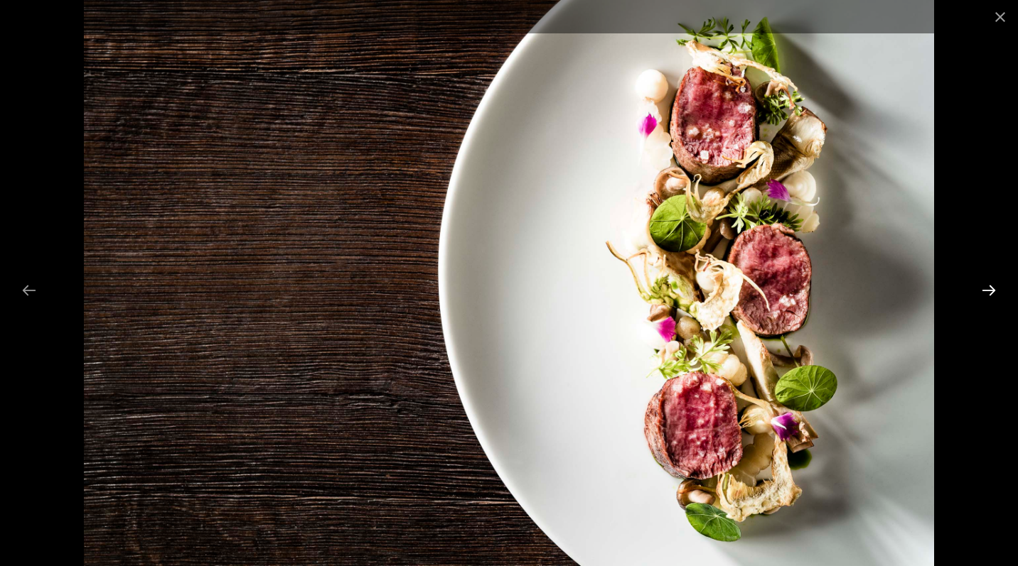
click at [990, 290] on button "Next slide" at bounding box center [989, 290] width 30 height 28
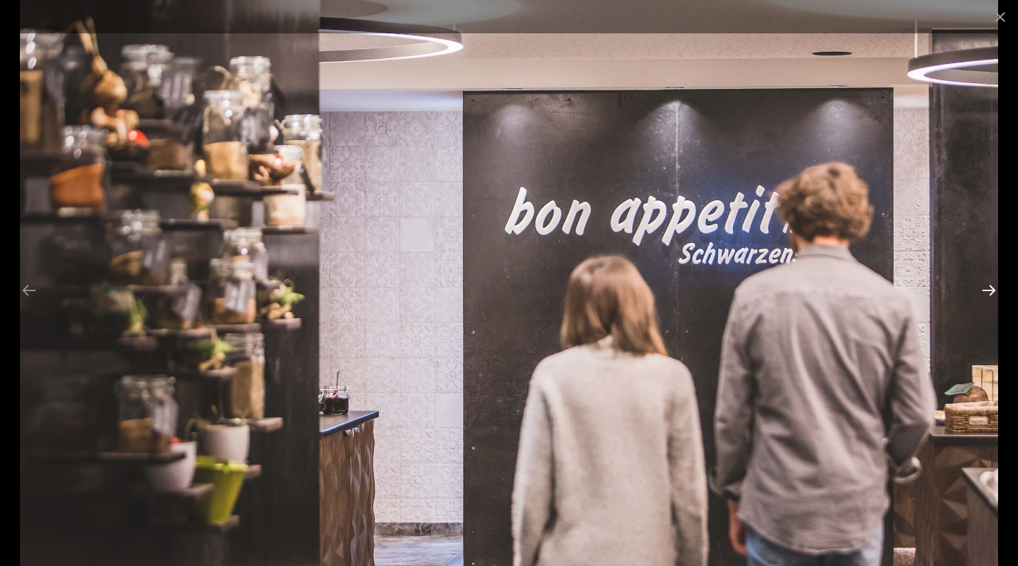
click at [990, 290] on button "Next slide" at bounding box center [989, 290] width 30 height 28
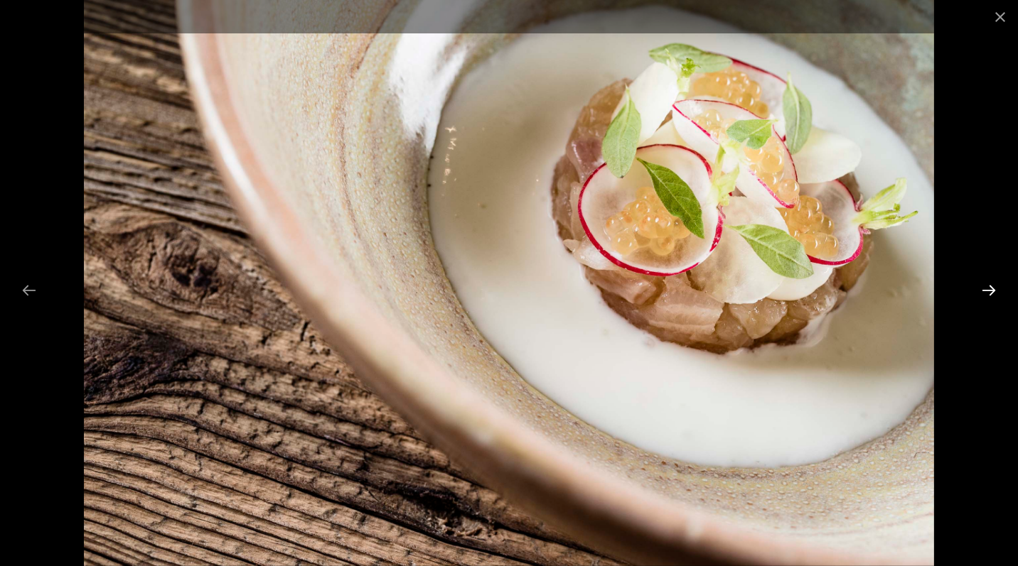
click at [990, 290] on button "Next slide" at bounding box center [989, 290] width 30 height 28
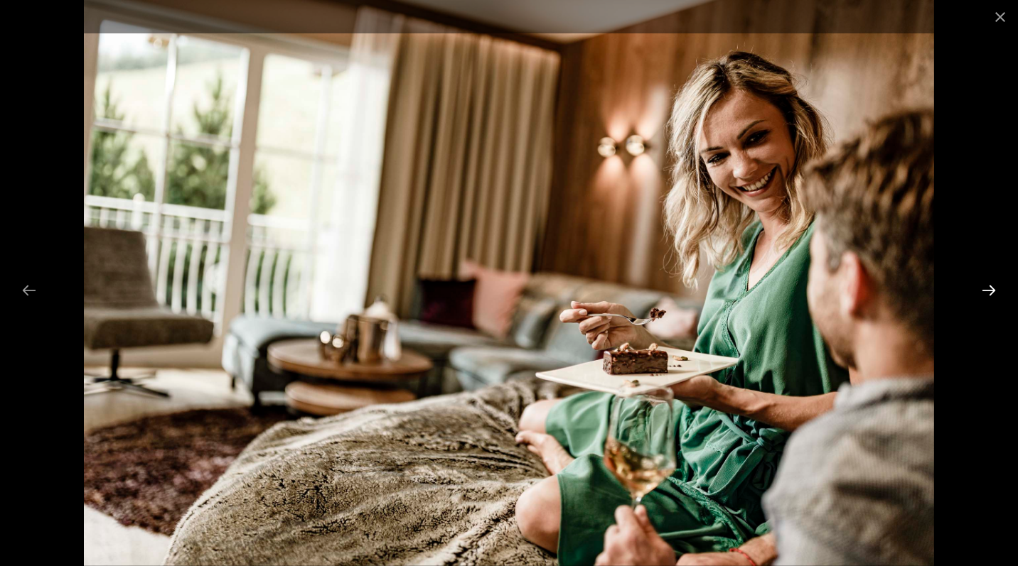
click at [990, 290] on button "Next slide" at bounding box center [989, 290] width 30 height 28
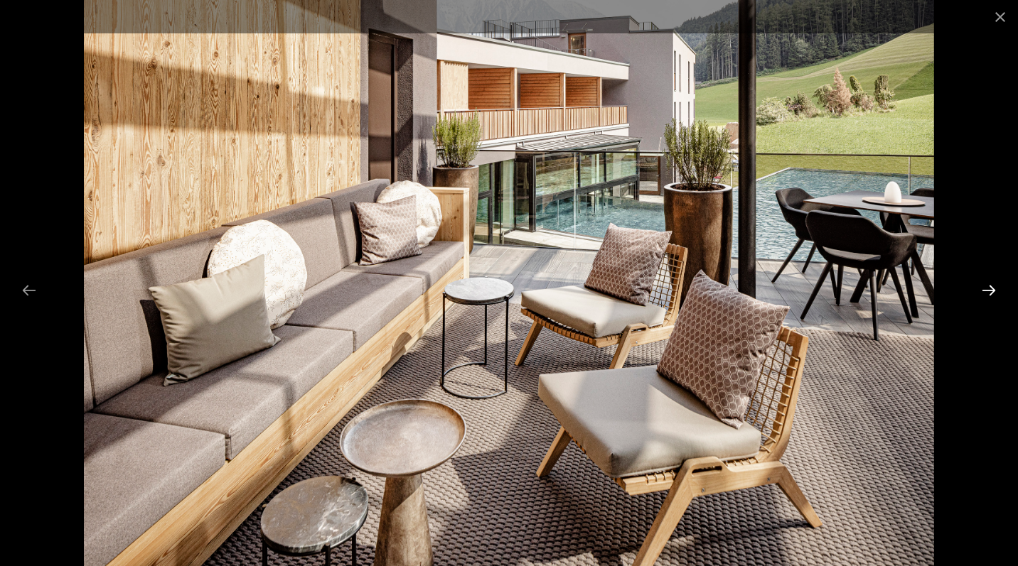
click at [990, 290] on button "Next slide" at bounding box center [989, 290] width 30 height 28
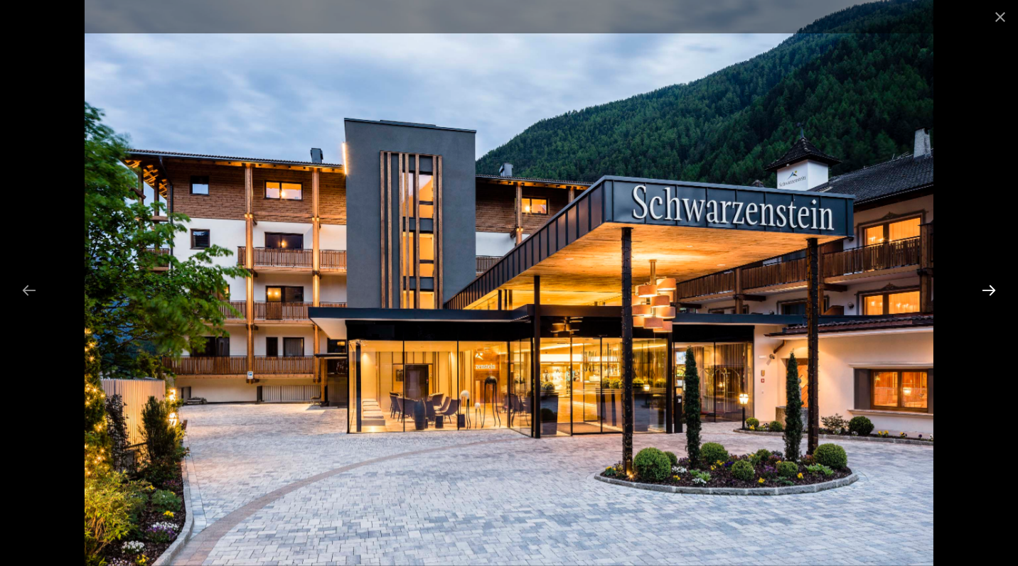
click at [990, 290] on button "Next slide" at bounding box center [989, 290] width 30 height 28
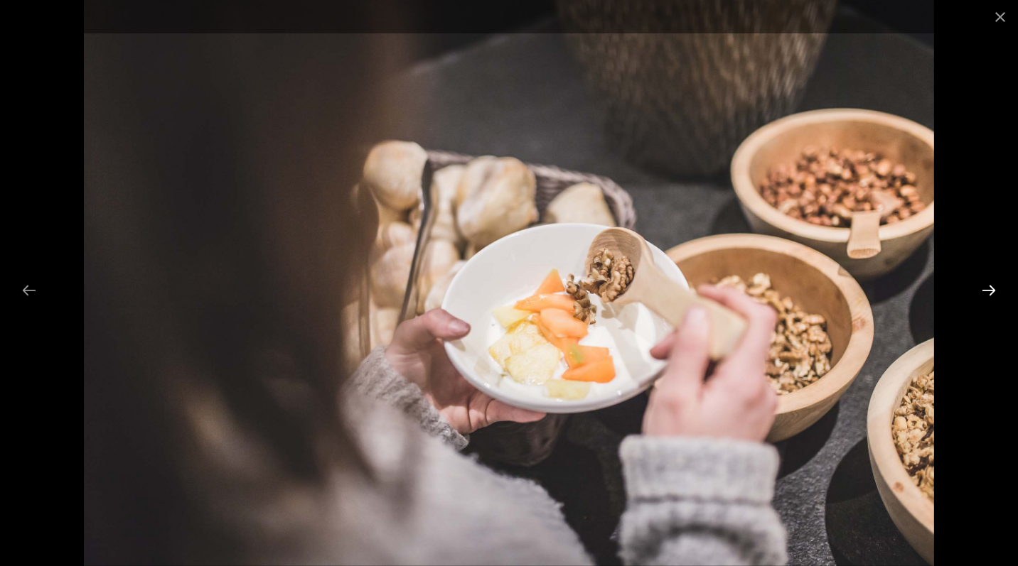
click at [990, 290] on button "Next slide" at bounding box center [989, 290] width 30 height 28
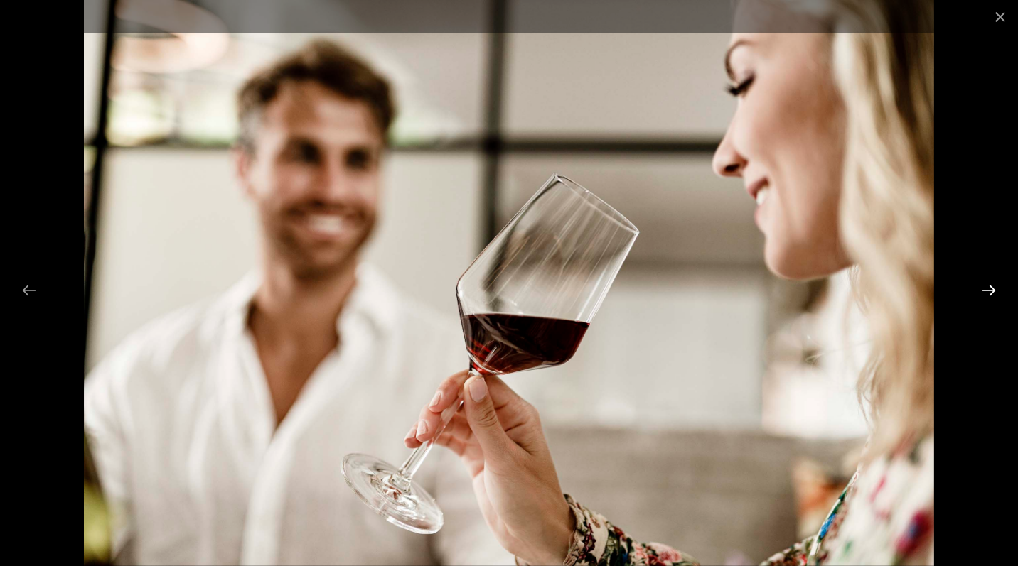
click at [990, 290] on button "Next slide" at bounding box center [989, 290] width 30 height 28
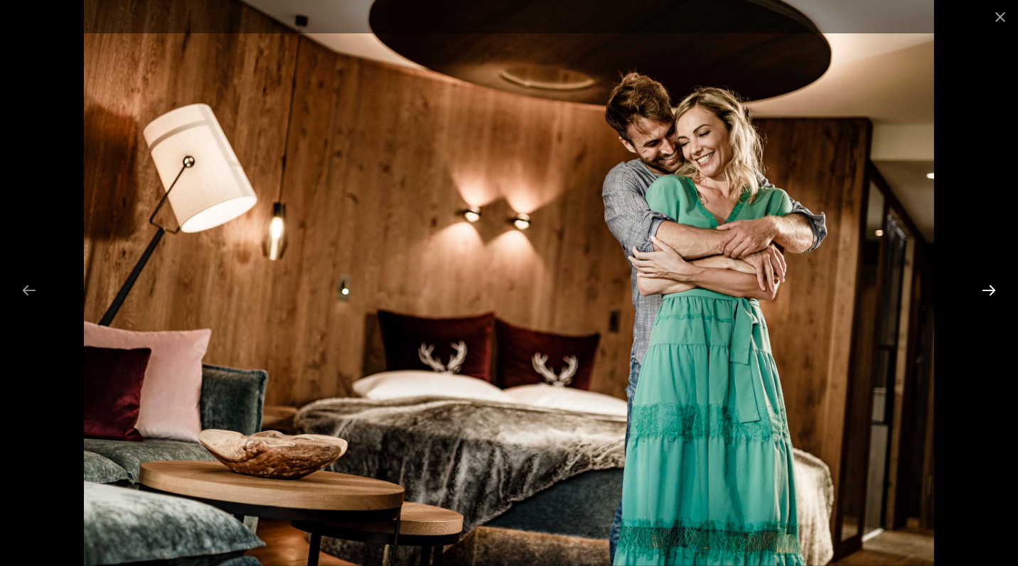
click at [990, 290] on button "Next slide" at bounding box center [989, 290] width 30 height 28
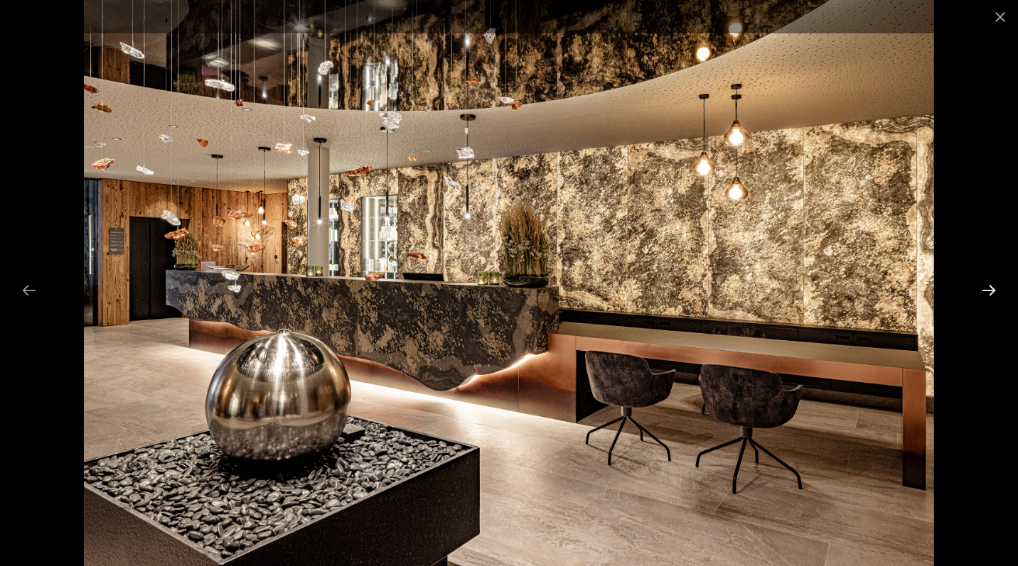
click at [990, 290] on button "Next slide" at bounding box center [989, 290] width 30 height 28
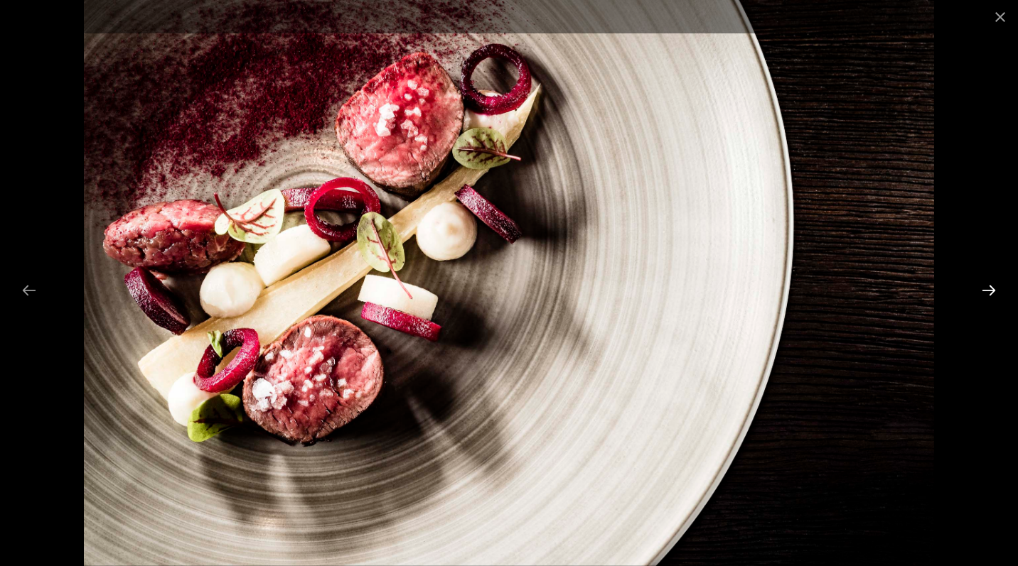
click at [990, 290] on button "Next slide" at bounding box center [989, 290] width 30 height 28
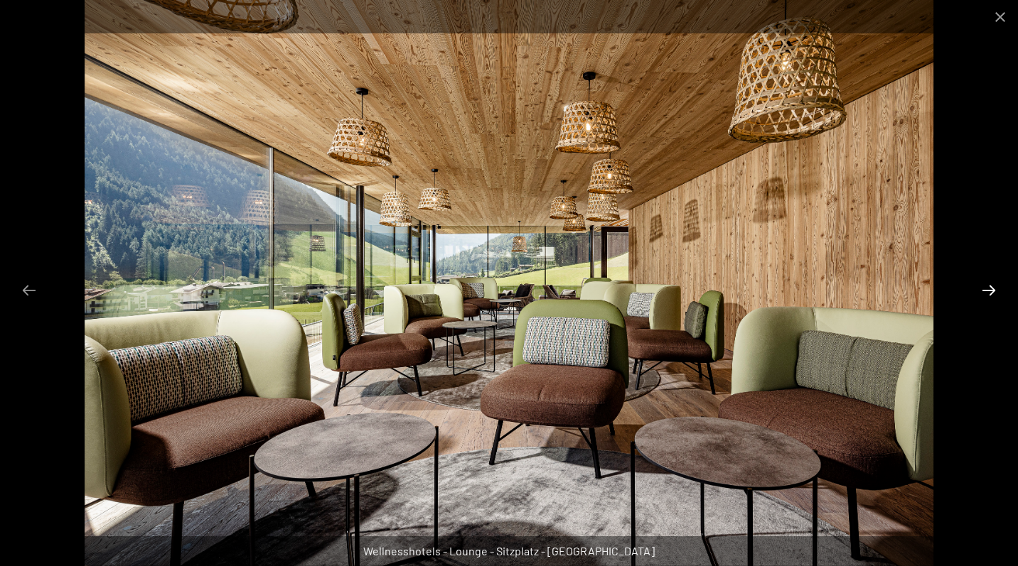
click at [990, 290] on button "Next slide" at bounding box center [989, 290] width 30 height 28
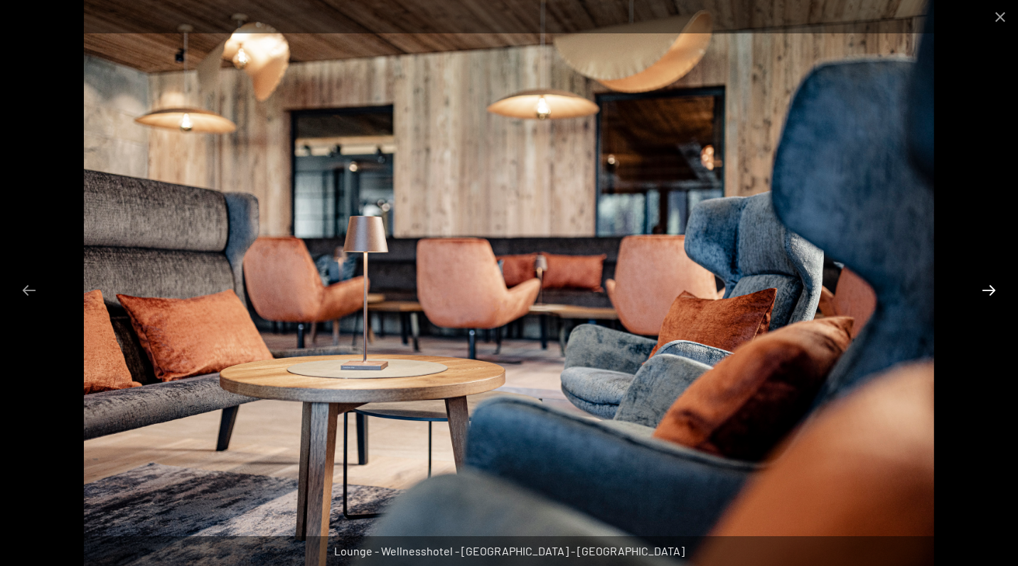
click at [990, 290] on button "Next slide" at bounding box center [989, 290] width 30 height 28
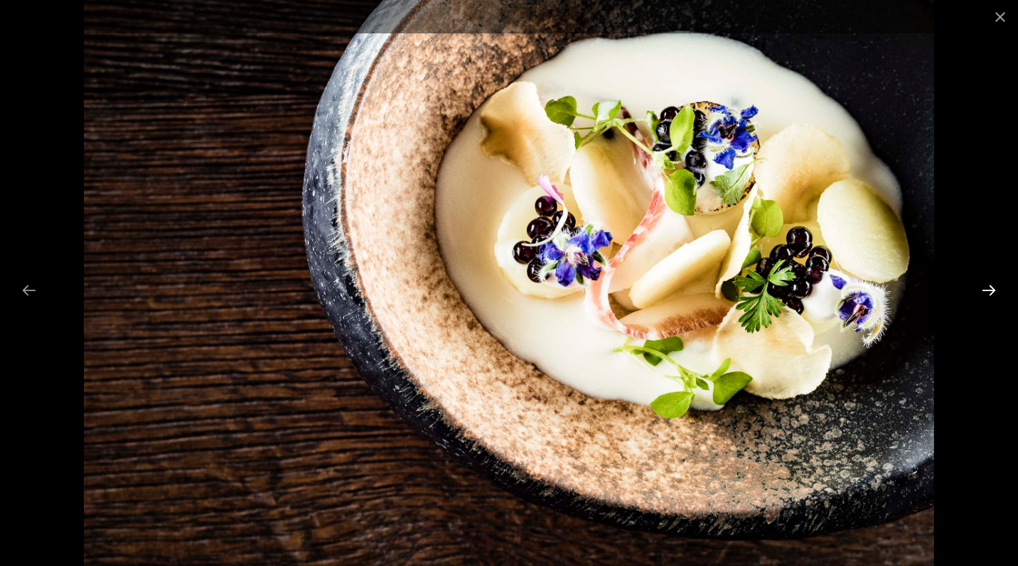
click at [990, 290] on button "Next slide" at bounding box center [989, 290] width 30 height 28
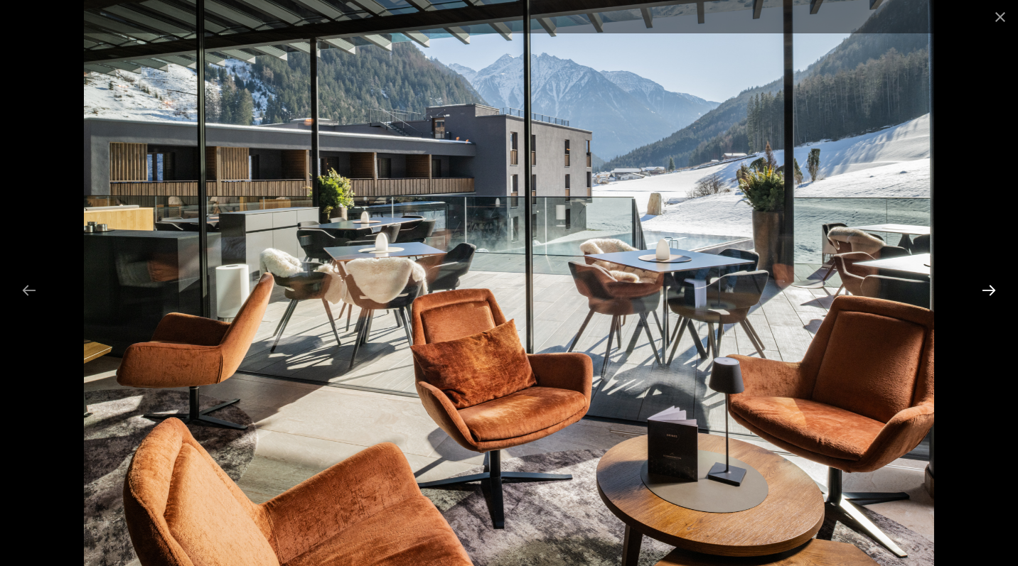
click at [990, 290] on button "Next slide" at bounding box center [989, 290] width 30 height 28
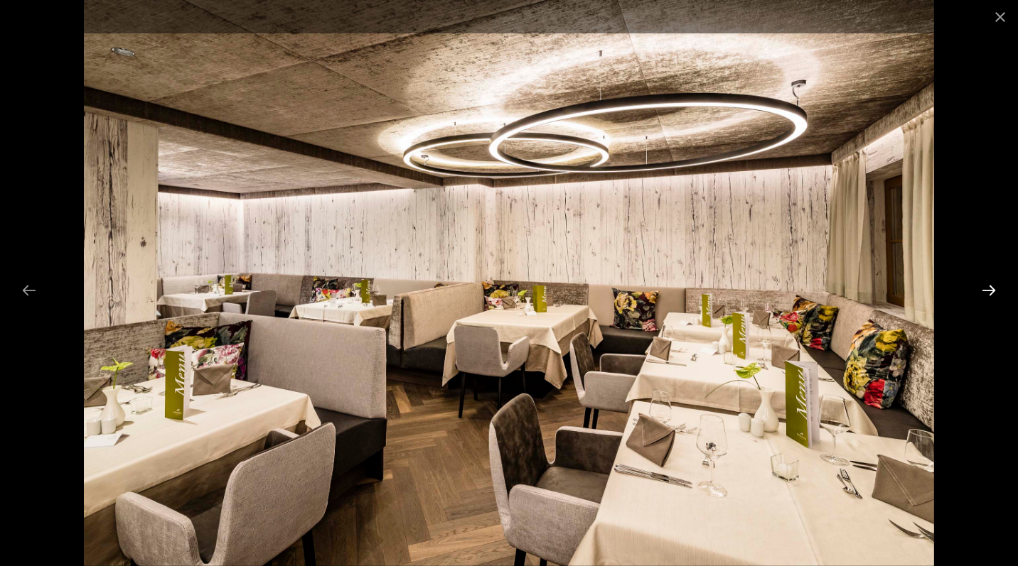
click at [990, 290] on button "Next slide" at bounding box center [989, 290] width 30 height 28
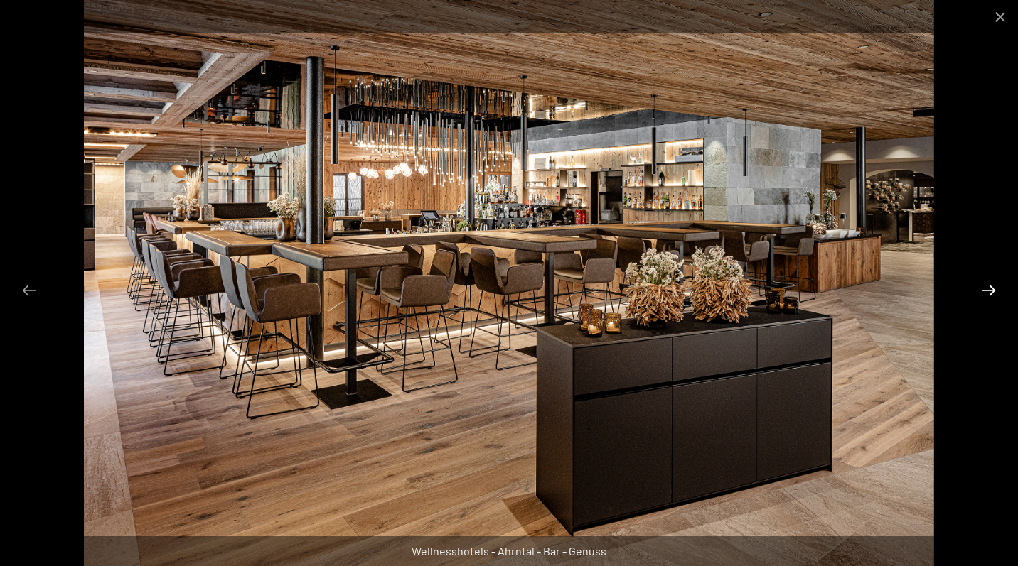
click at [990, 290] on button "Next slide" at bounding box center [989, 290] width 30 height 28
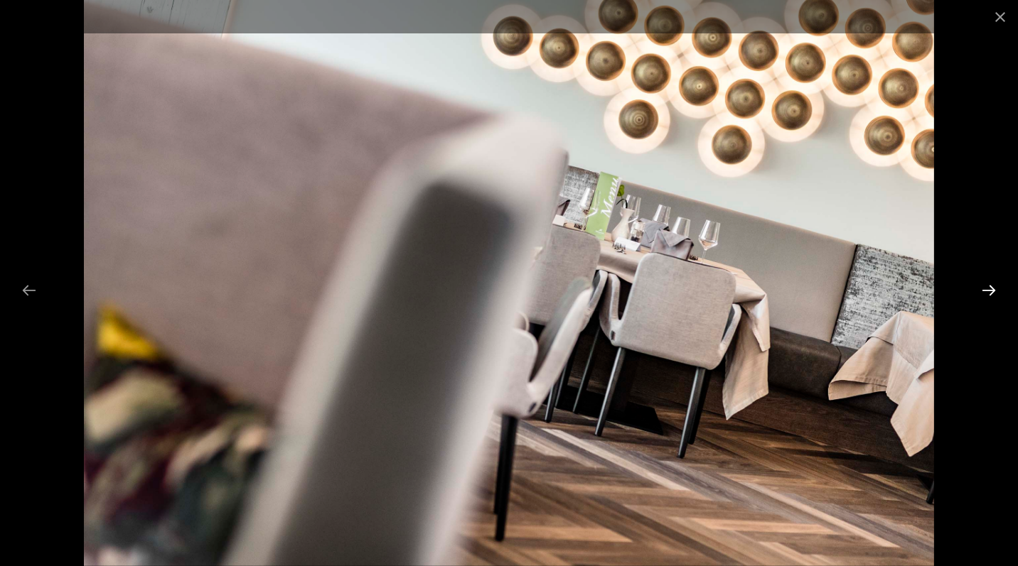
click at [990, 290] on button "Next slide" at bounding box center [989, 290] width 30 height 28
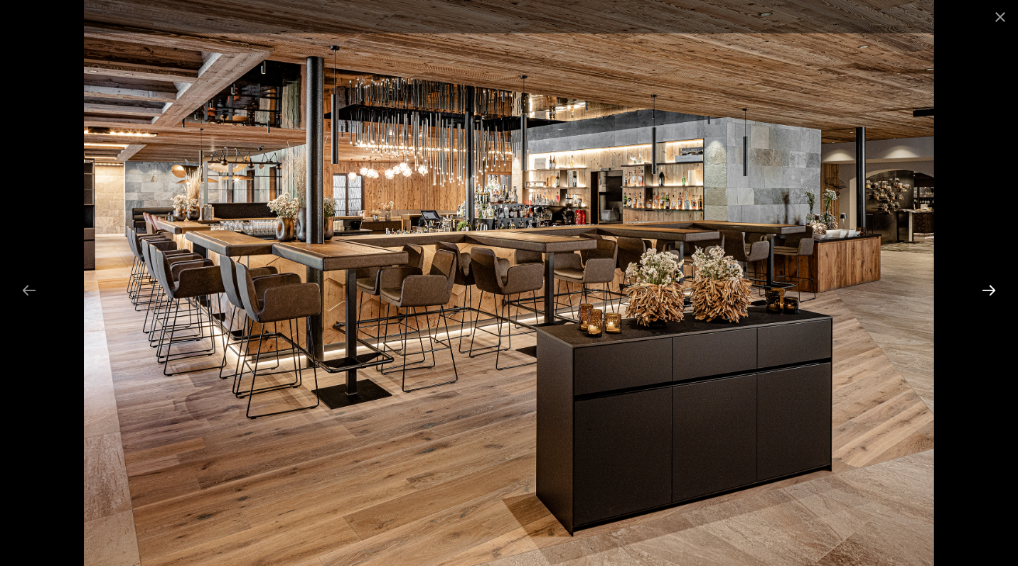
click at [990, 290] on button "Next slide" at bounding box center [989, 290] width 30 height 28
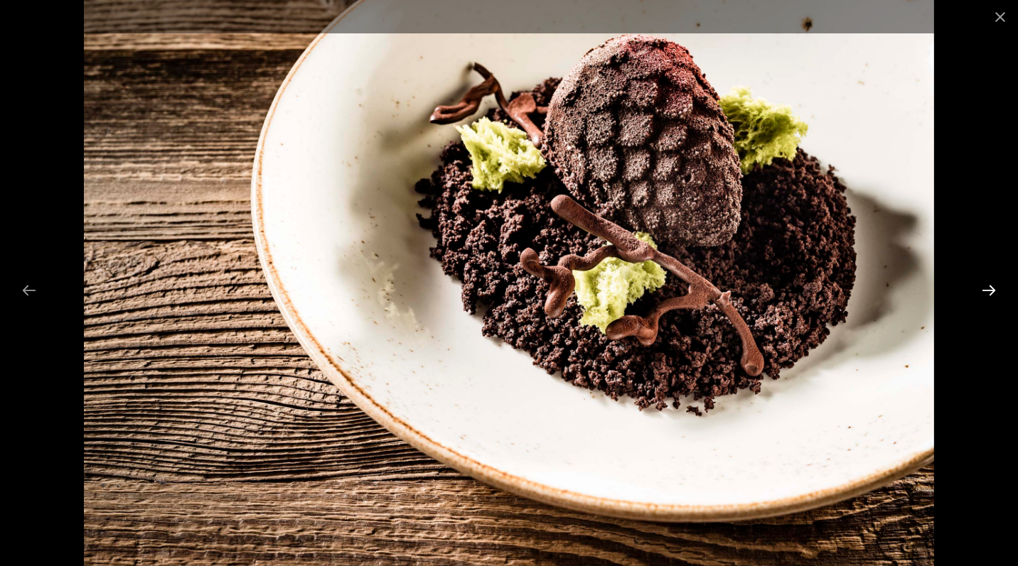
click at [990, 290] on button "Next slide" at bounding box center [989, 290] width 30 height 28
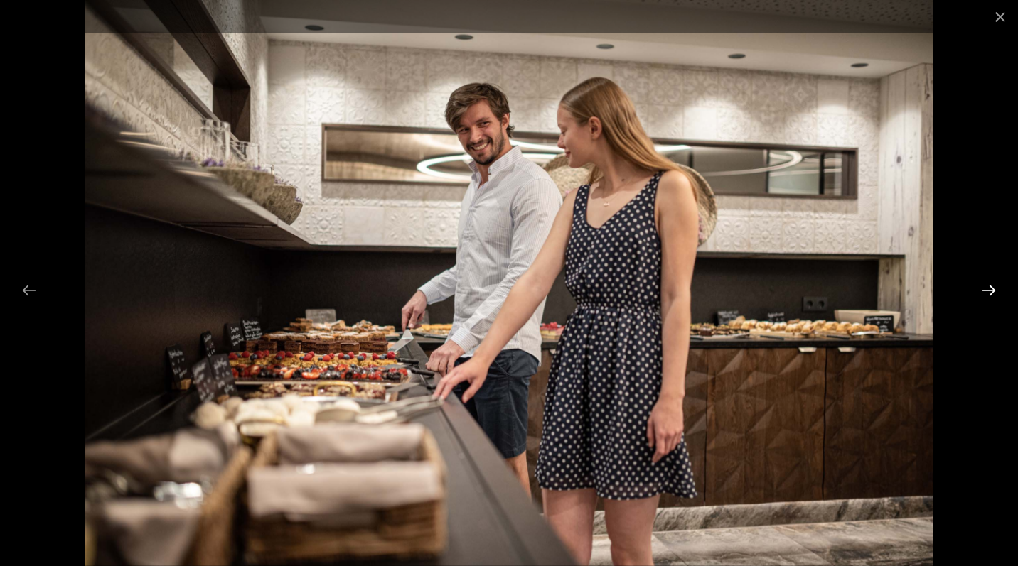
click at [990, 290] on button "Next slide" at bounding box center [989, 290] width 30 height 28
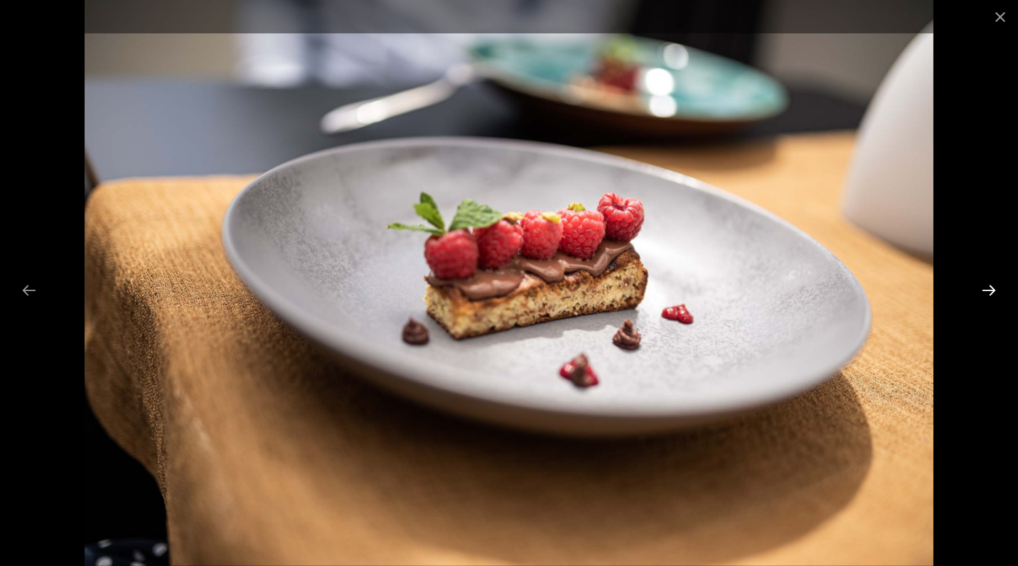
click at [990, 290] on button "Next slide" at bounding box center [989, 290] width 30 height 28
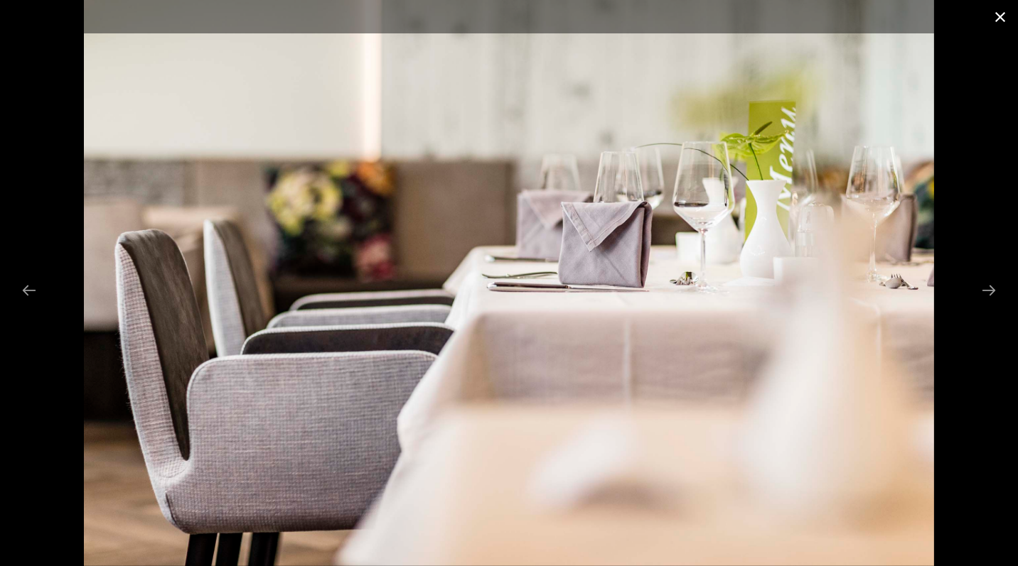
click at [999, 20] on button "Close gallery" at bounding box center [1000, 16] width 36 height 33
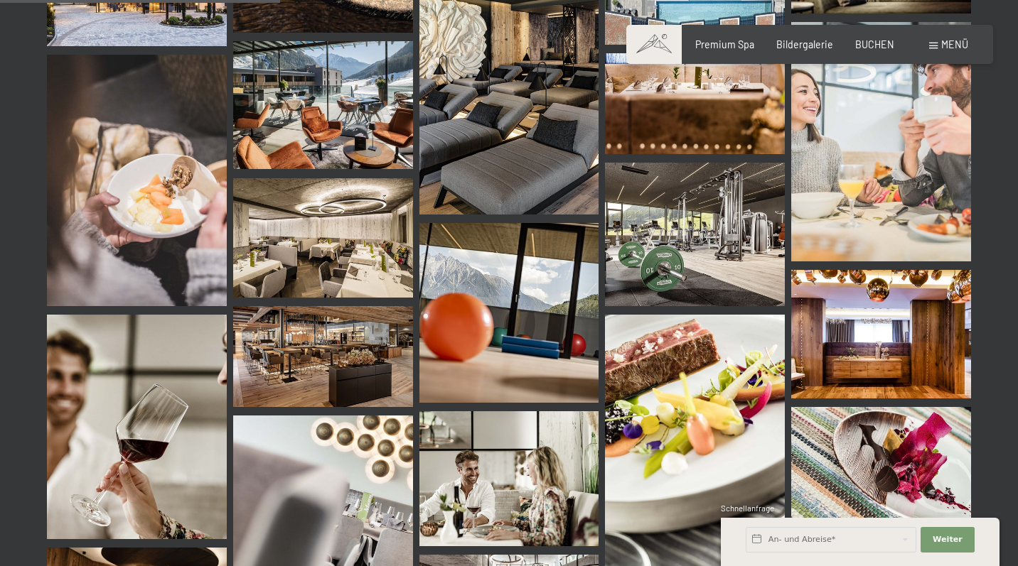
scroll to position [687, 0]
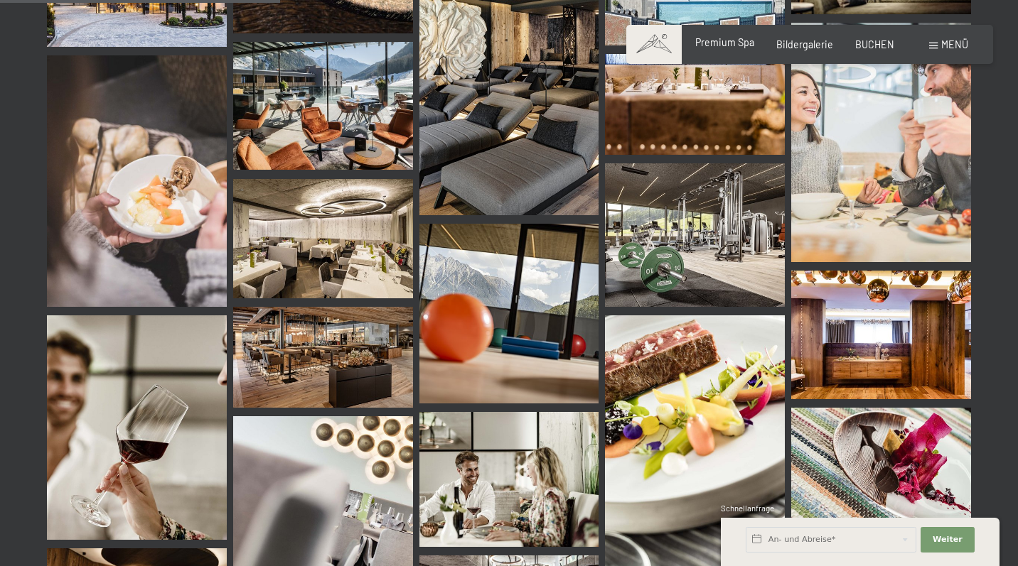
click at [740, 41] on span "Premium Spa" at bounding box center [724, 42] width 59 height 12
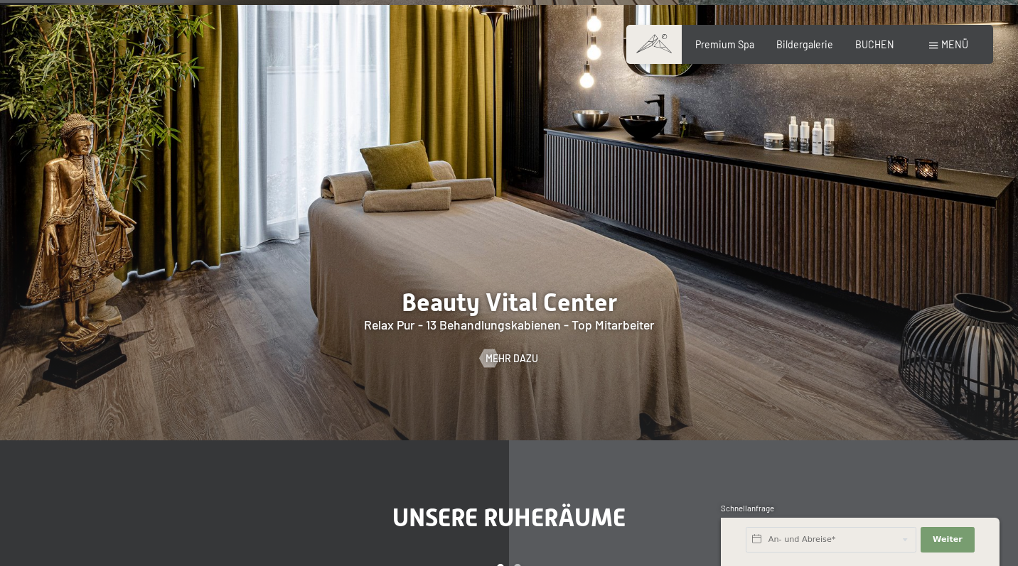
scroll to position [1328, 0]
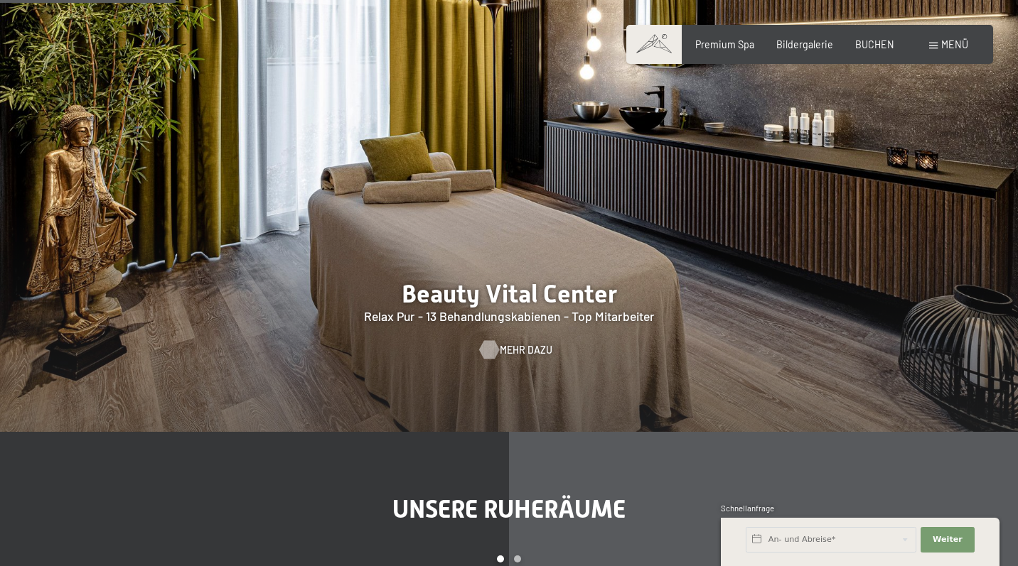
click at [502, 343] on span "Mehr dazu" at bounding box center [526, 350] width 53 height 14
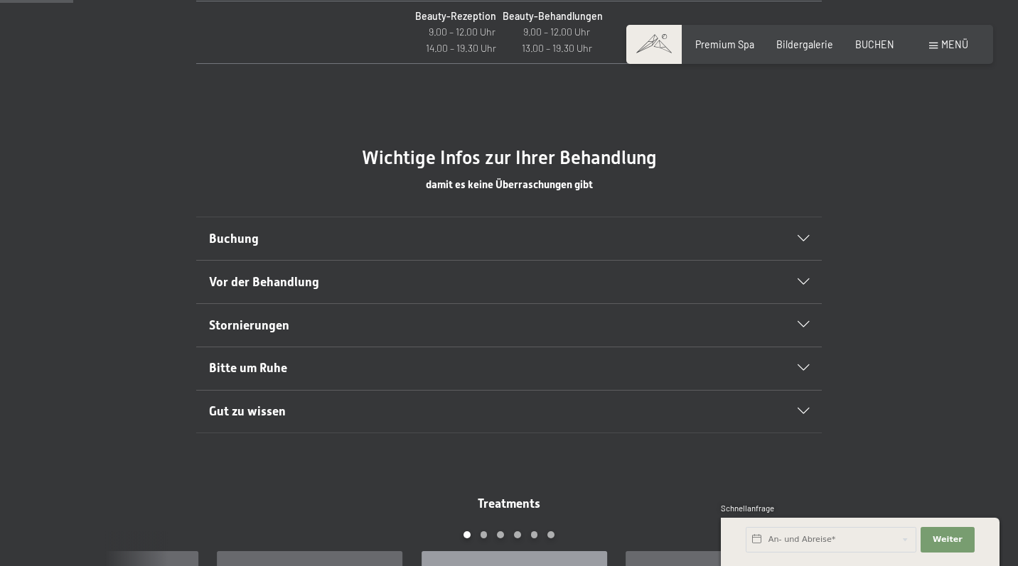
scroll to position [708, 0]
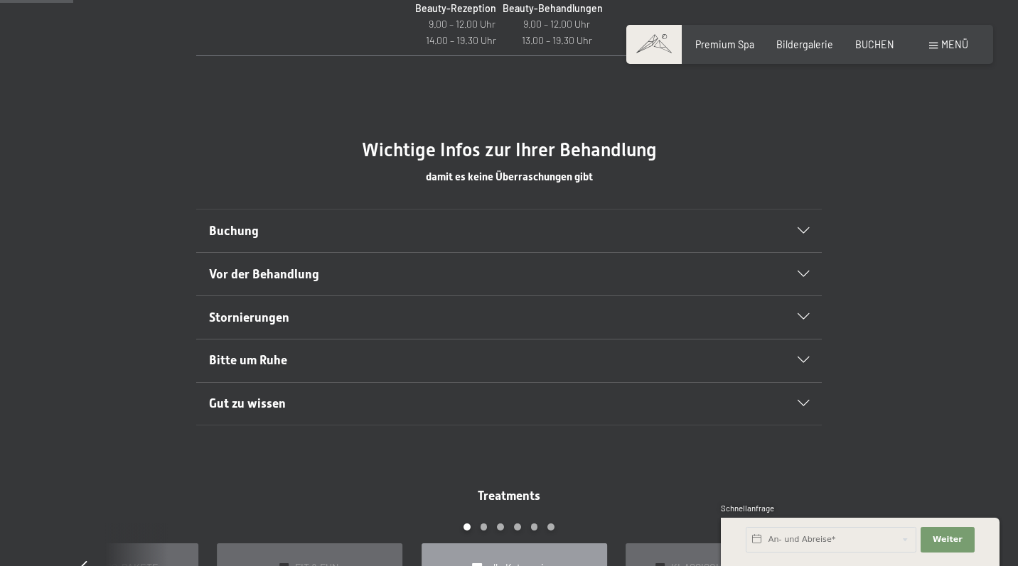
click at [800, 223] on div "Buchung" at bounding box center [509, 231] width 601 height 43
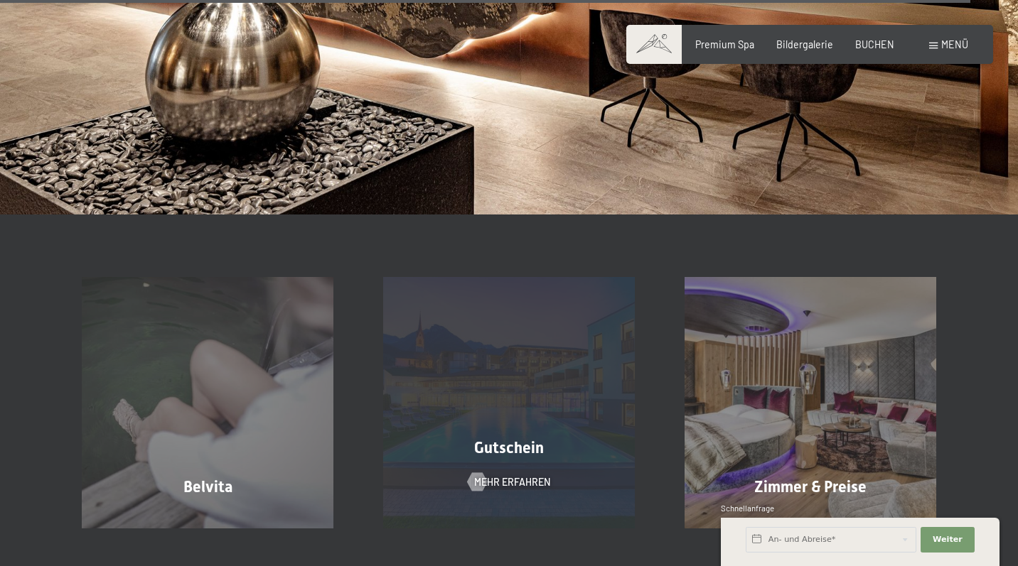
scroll to position [9523, 0]
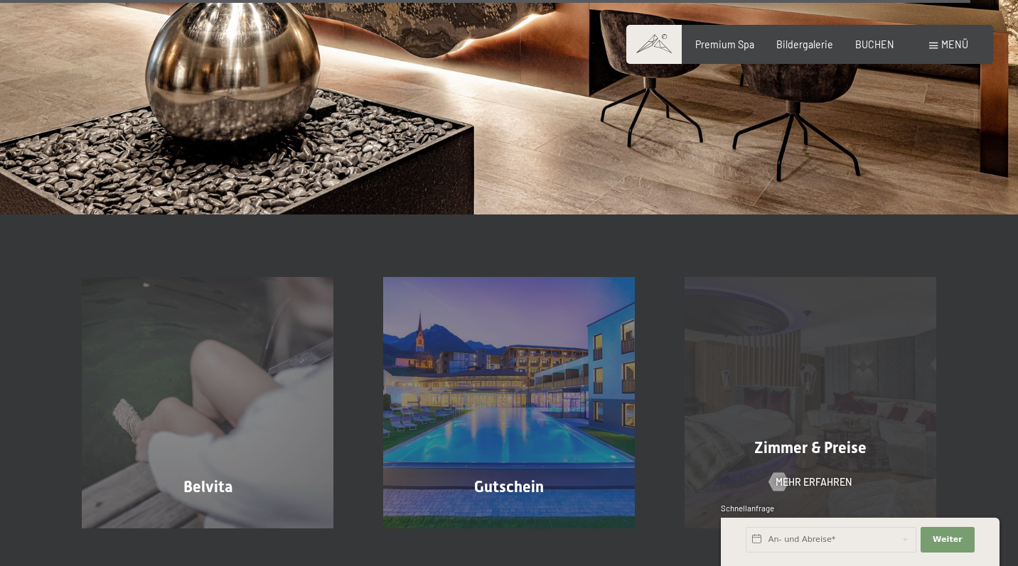
click at [860, 372] on div "Zimmer & Preise Mehr erfahren" at bounding box center [810, 402] width 301 height 251
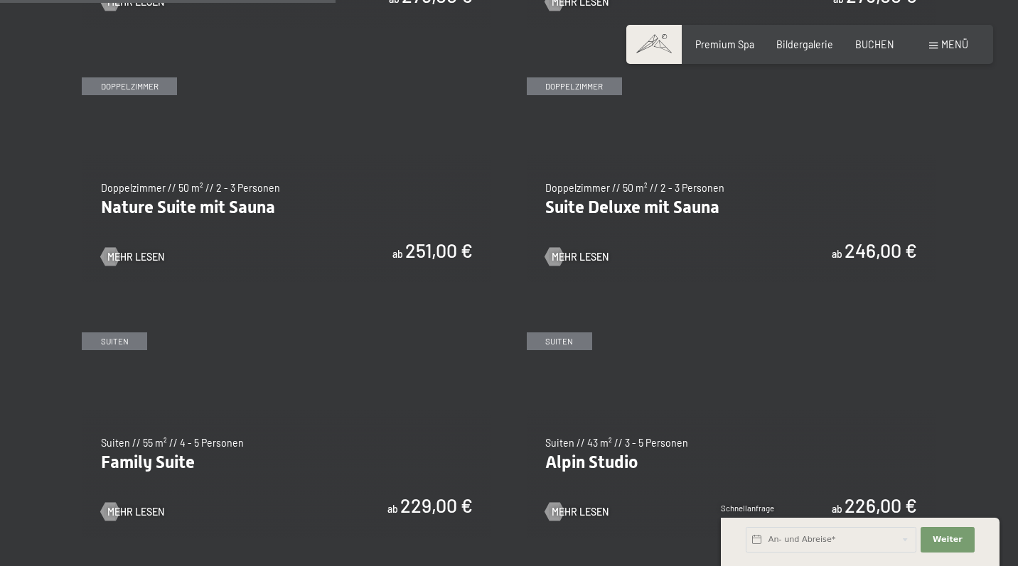
scroll to position [1291, 0]
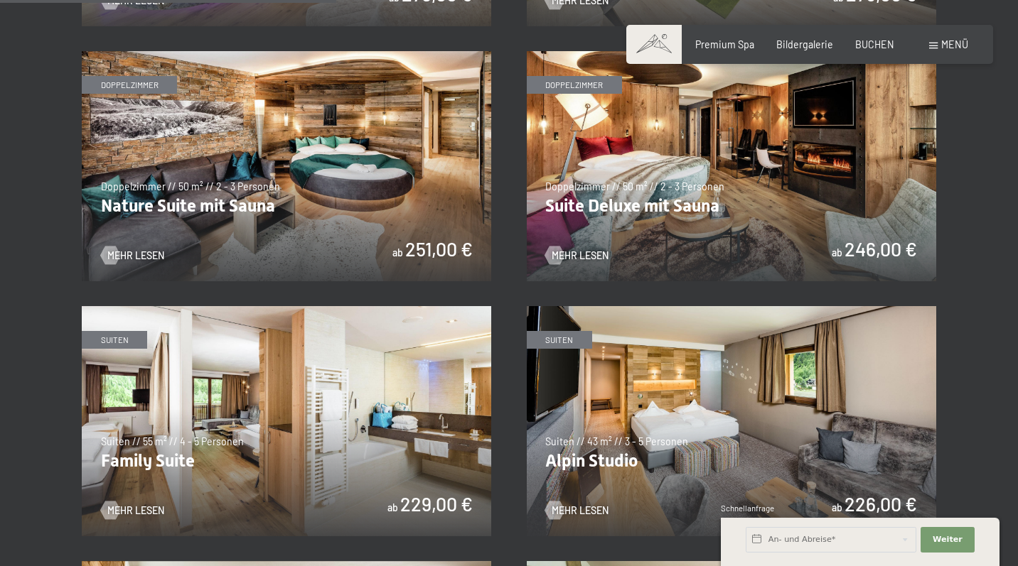
click at [728, 190] on img at bounding box center [731, 166] width 409 height 230
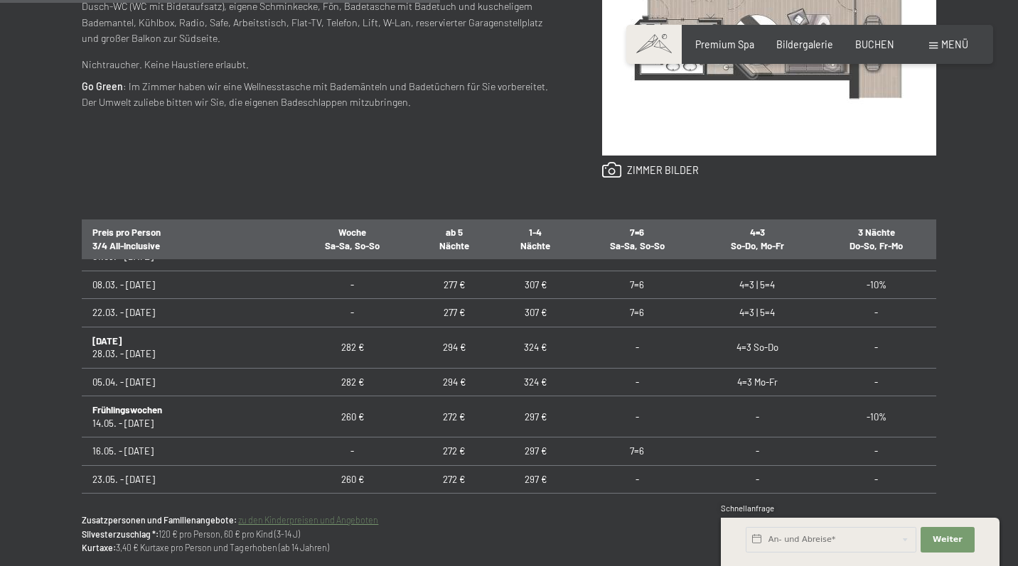
scroll to position [629, 0]
click at [809, 538] on input "text" at bounding box center [831, 540] width 171 height 26
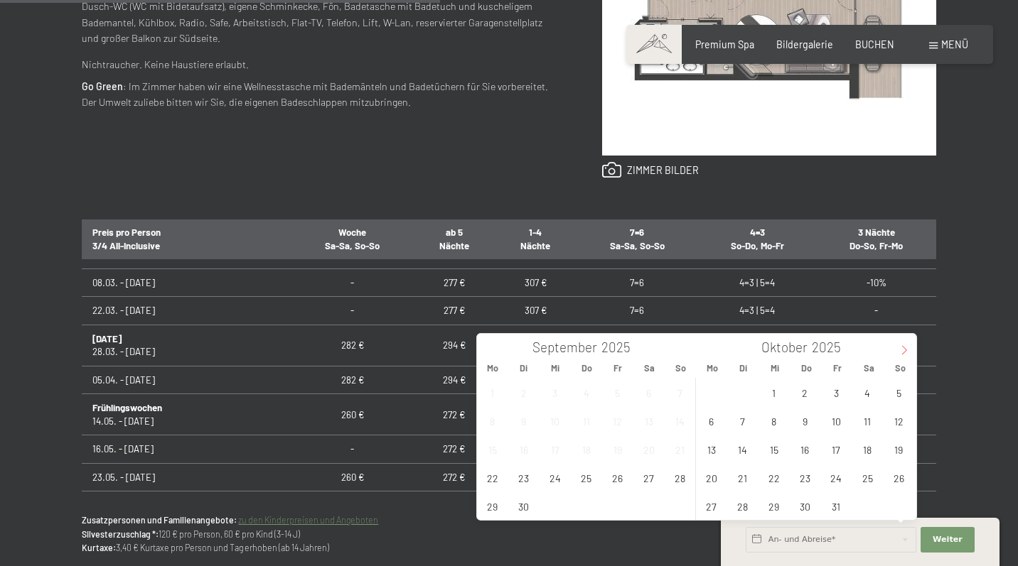
click at [908, 353] on icon at bounding box center [904, 350] width 10 height 10
click at [841, 452] on span "14" at bounding box center [836, 450] width 28 height 28
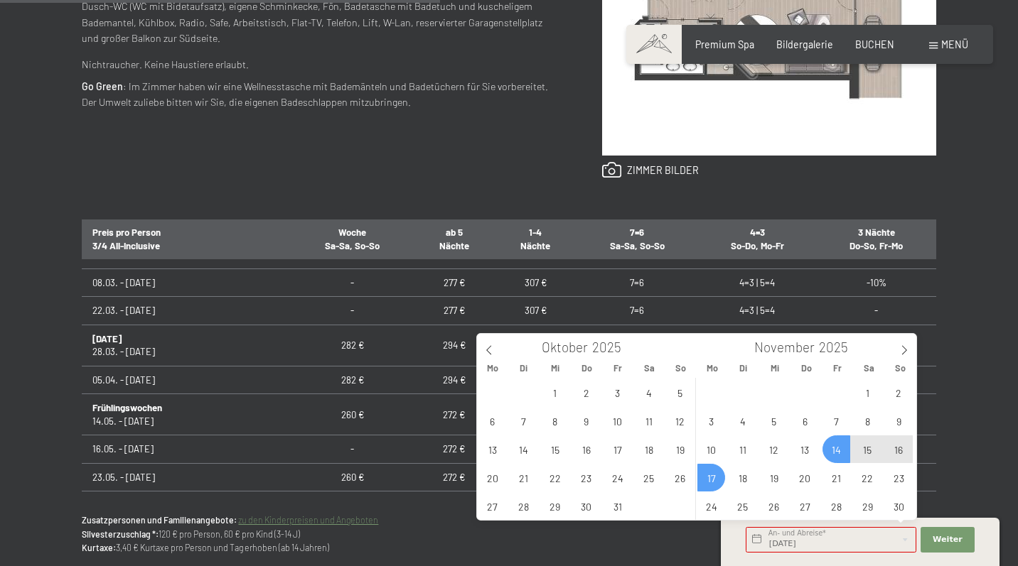
click at [720, 476] on span "17" at bounding box center [711, 478] width 28 height 28
type input "[DATE] - [DATE]"
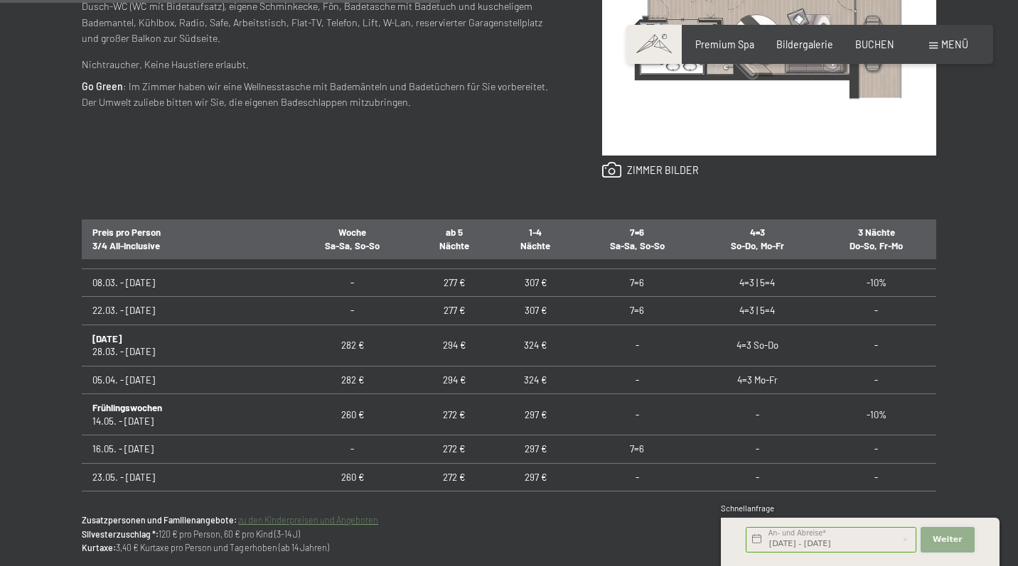
click at [957, 541] on span "Weiter" at bounding box center [947, 539] width 30 height 11
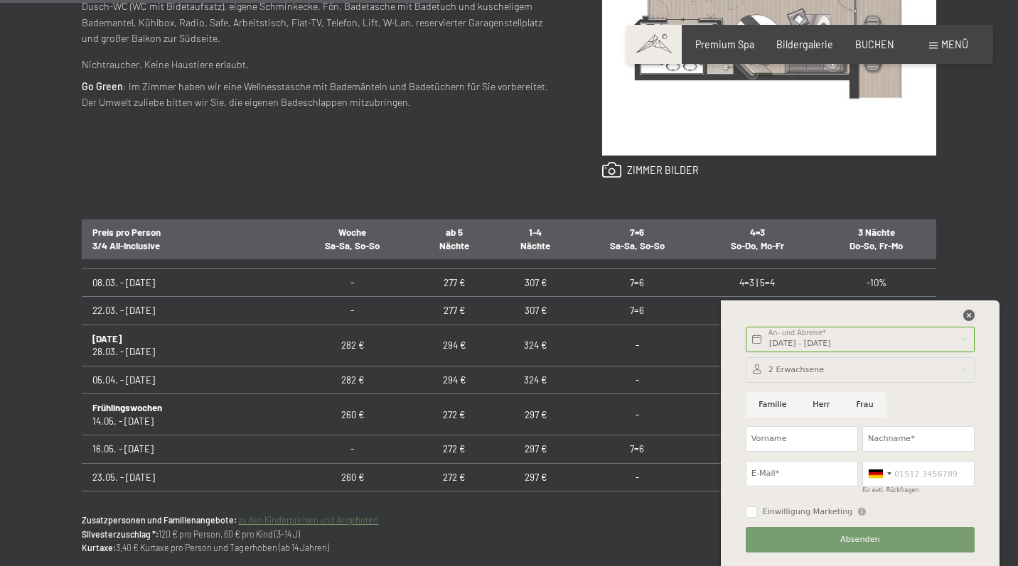
click at [968, 316] on icon at bounding box center [968, 315] width 11 height 11
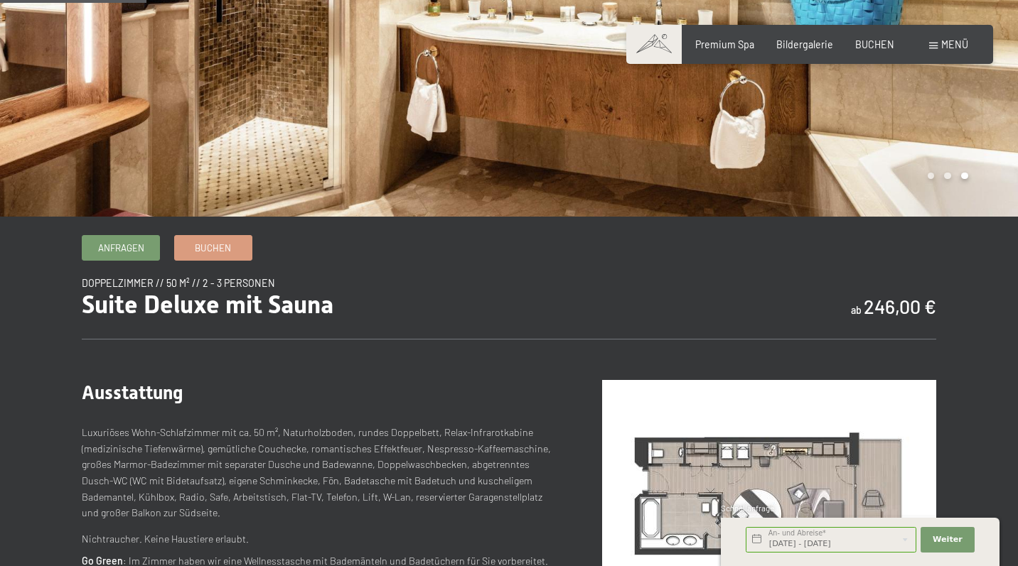
scroll to position [249, 0]
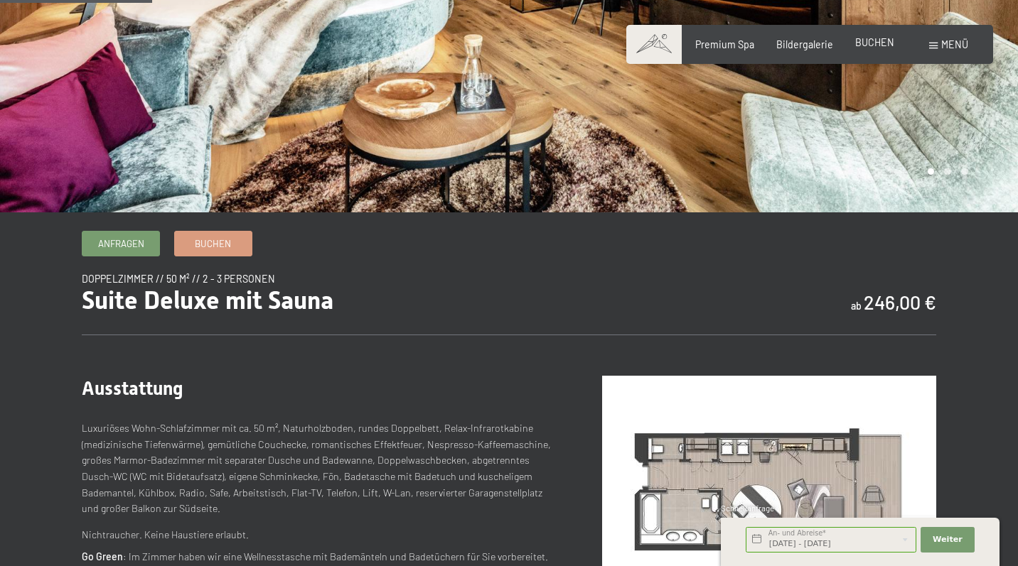
click at [878, 45] on span "BUCHEN" at bounding box center [874, 42] width 39 height 12
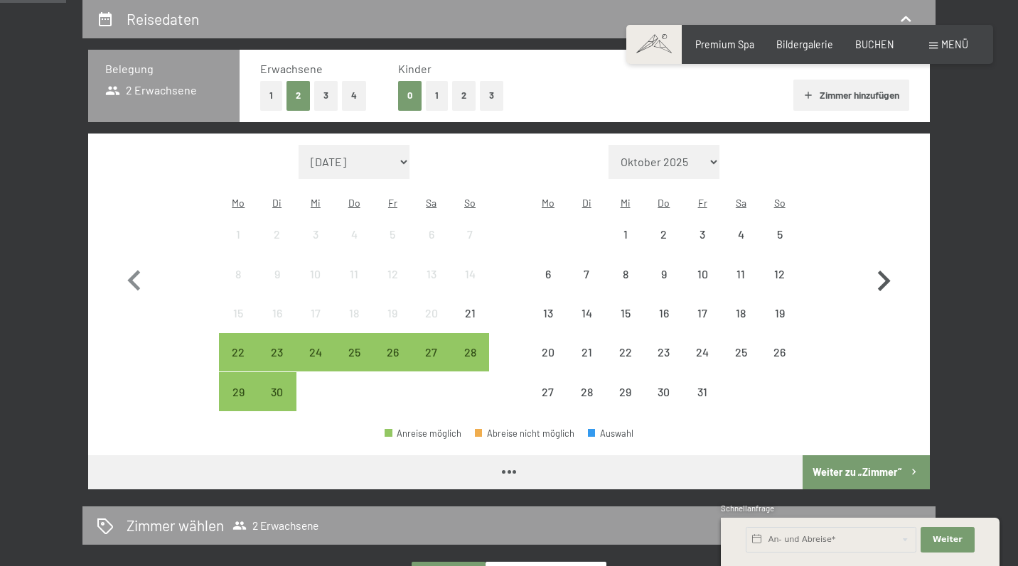
scroll to position [299, 0]
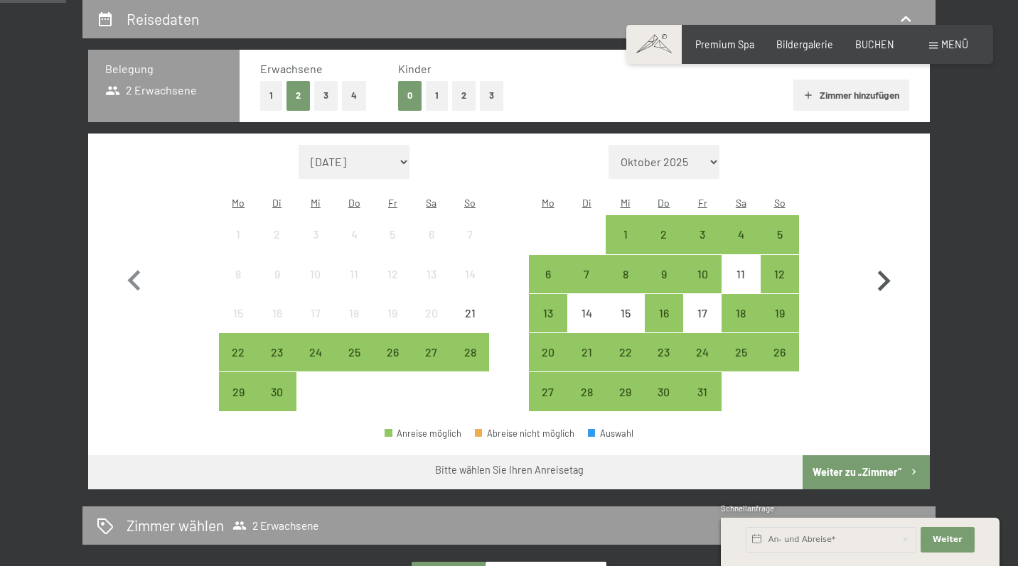
click at [880, 267] on icon "button" at bounding box center [883, 281] width 41 height 41
select select "[DATE]"
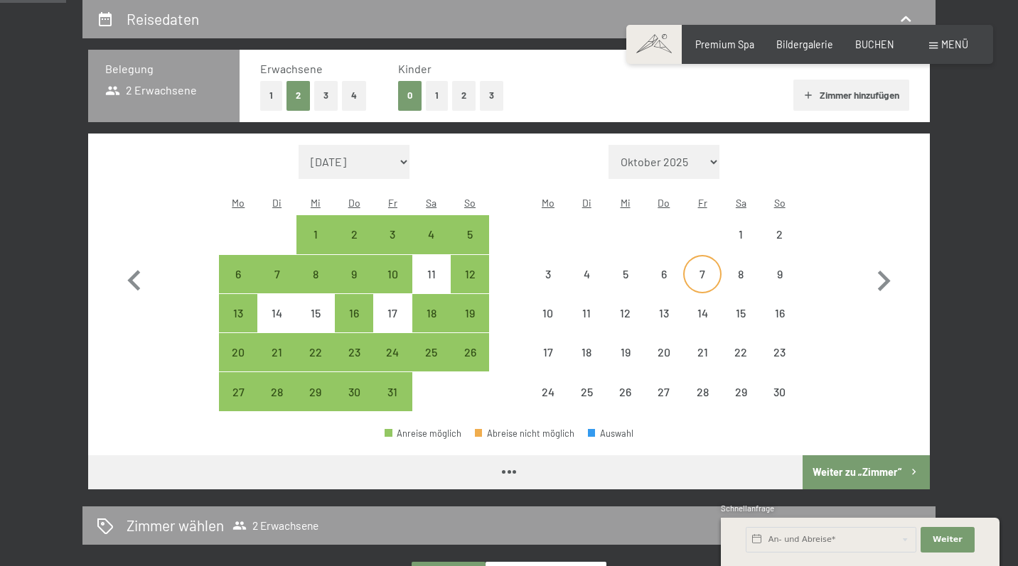
select select "[DATE]"
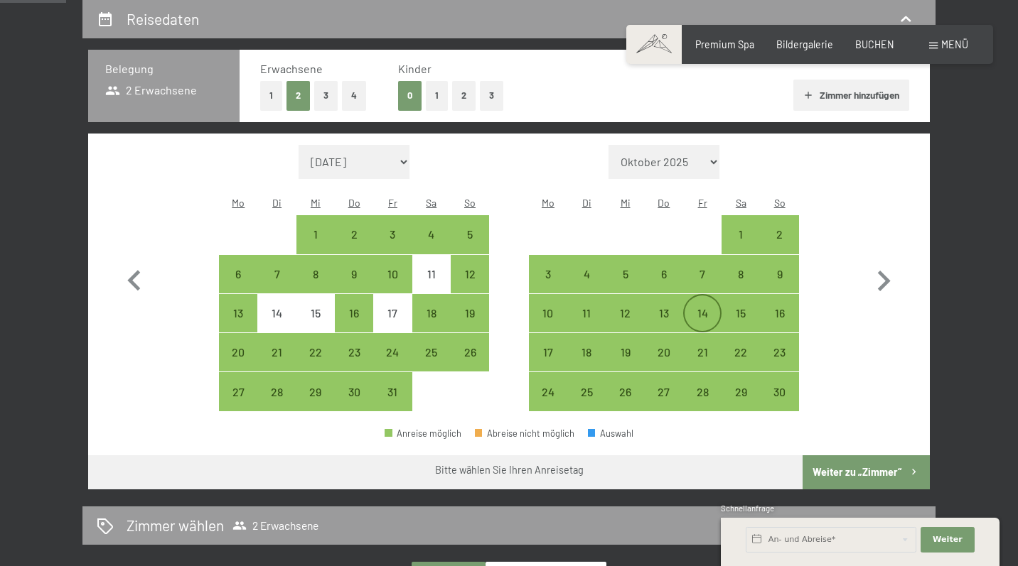
click at [697, 308] on div "14" at bounding box center [702, 326] width 36 height 36
select select "[DATE]"
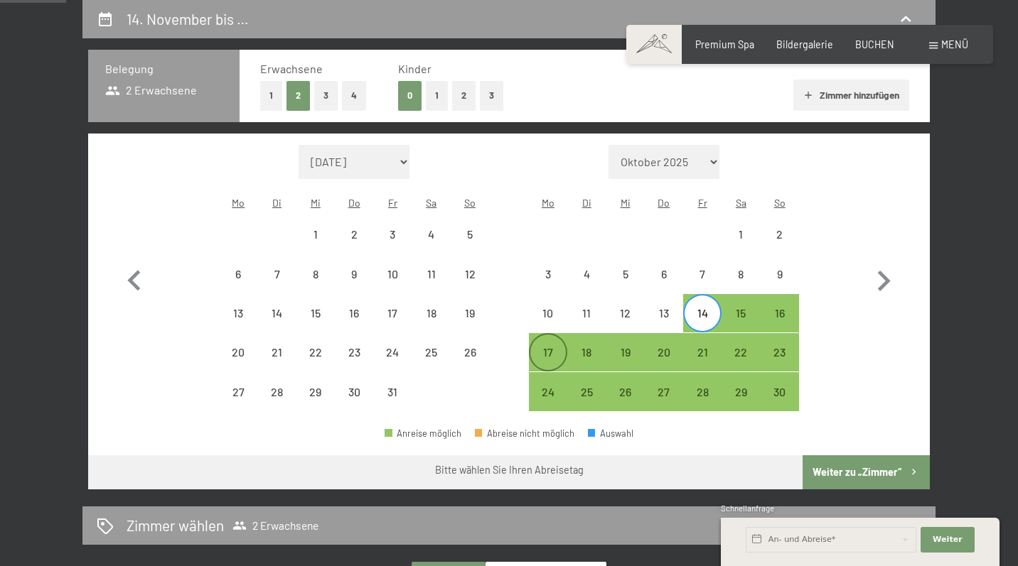
click at [551, 347] on div "17" at bounding box center [548, 365] width 36 height 36
select select "[DATE]"
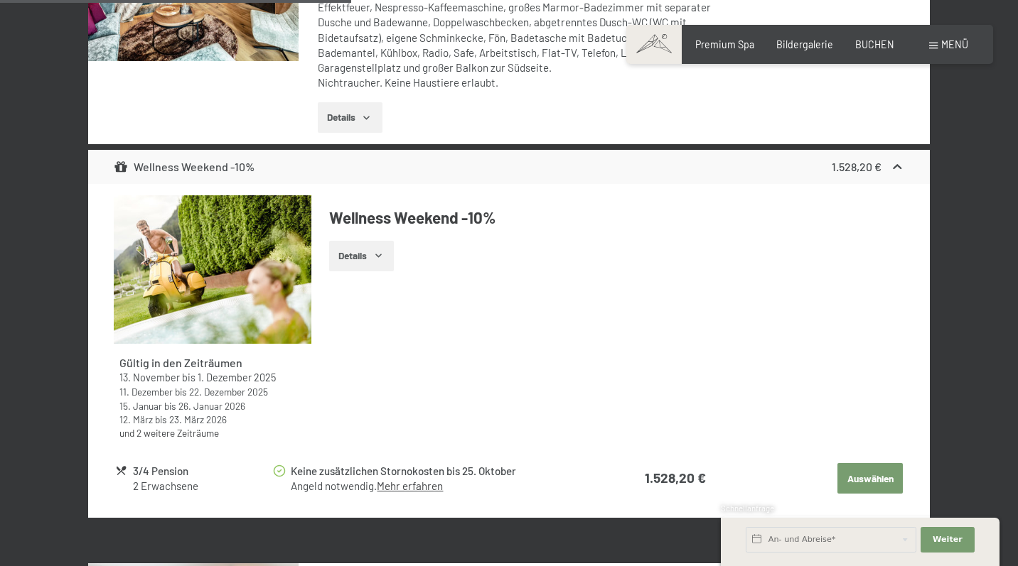
scroll to position [2288, 0]
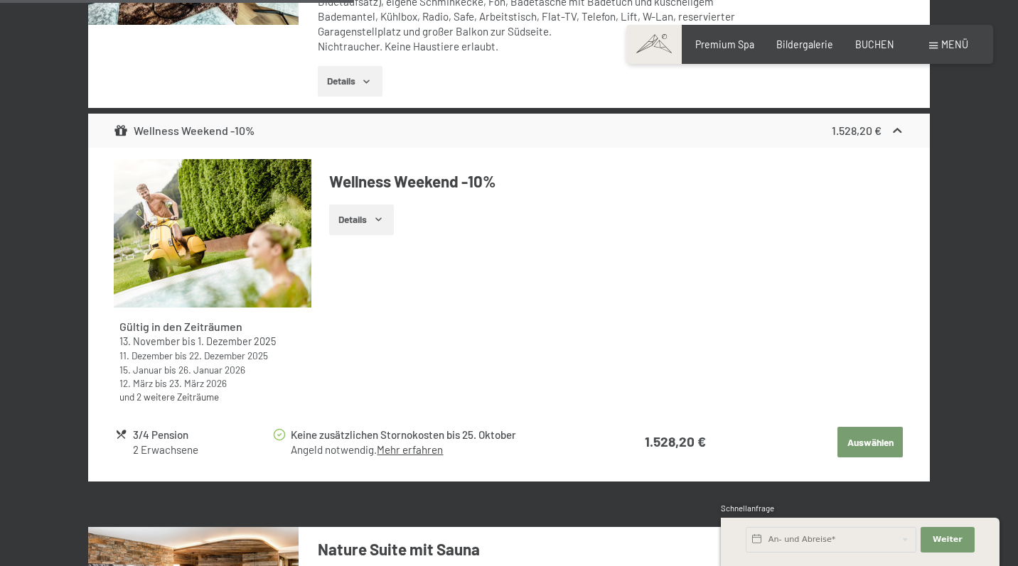
click at [861, 427] on button "Auswählen" at bounding box center [869, 442] width 65 height 31
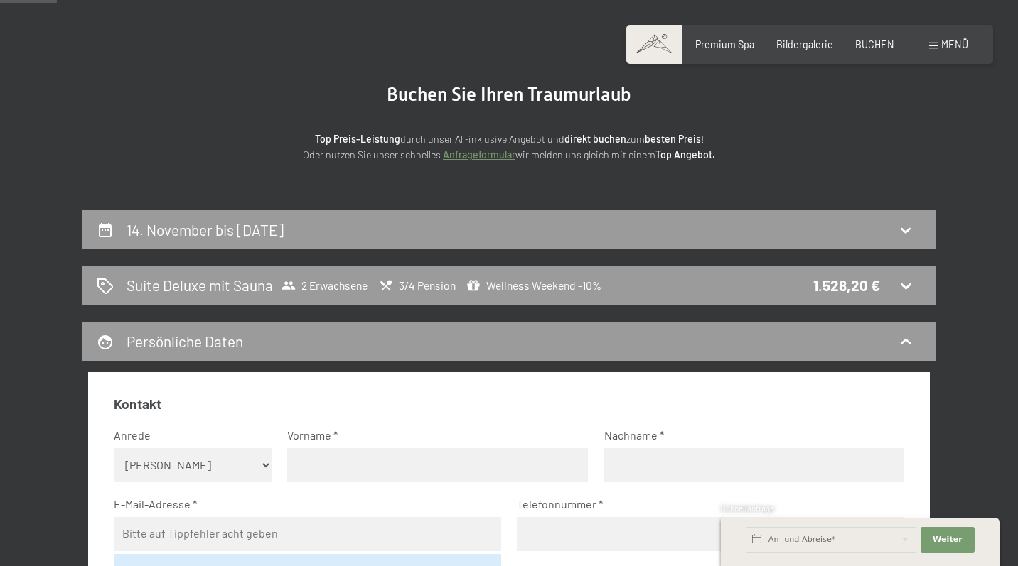
scroll to position [88, 0]
click at [313, 284] on span "2 Erwachsene" at bounding box center [324, 286] width 86 height 14
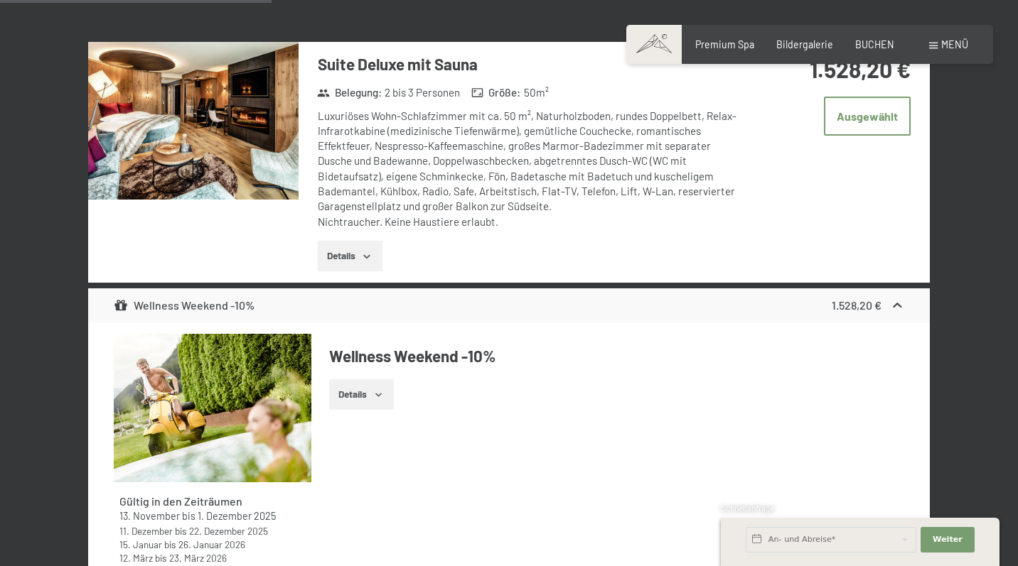
scroll to position [1684, 0]
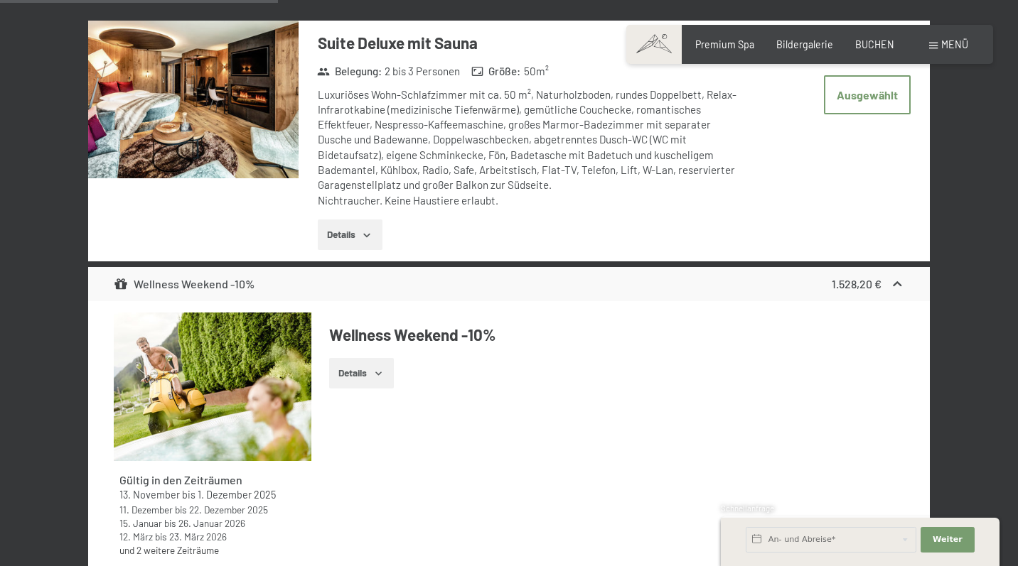
click at [384, 368] on icon "button" at bounding box center [378, 373] width 11 height 11
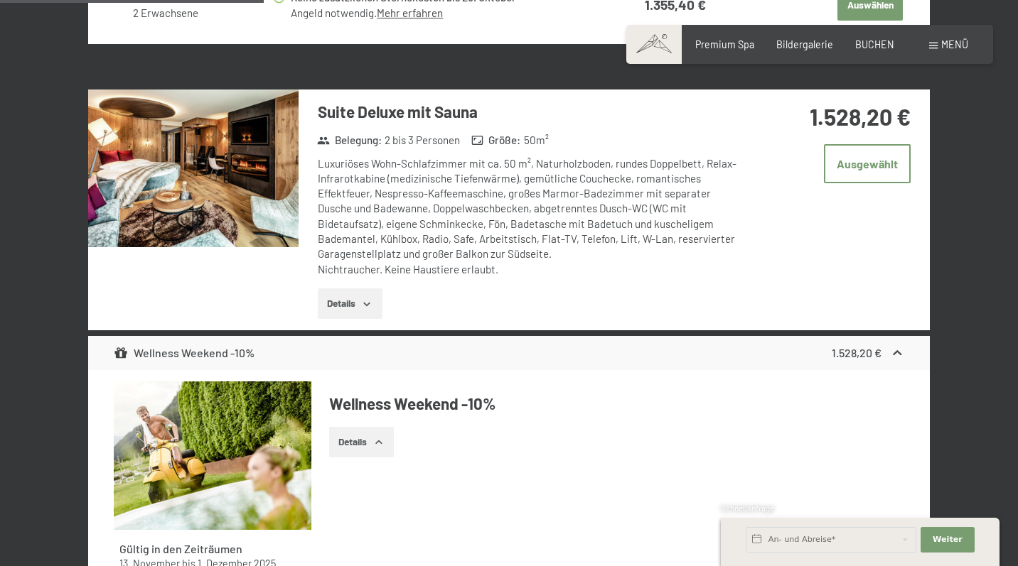
scroll to position [1613, 0]
